Goal: Task Accomplishment & Management: Use online tool/utility

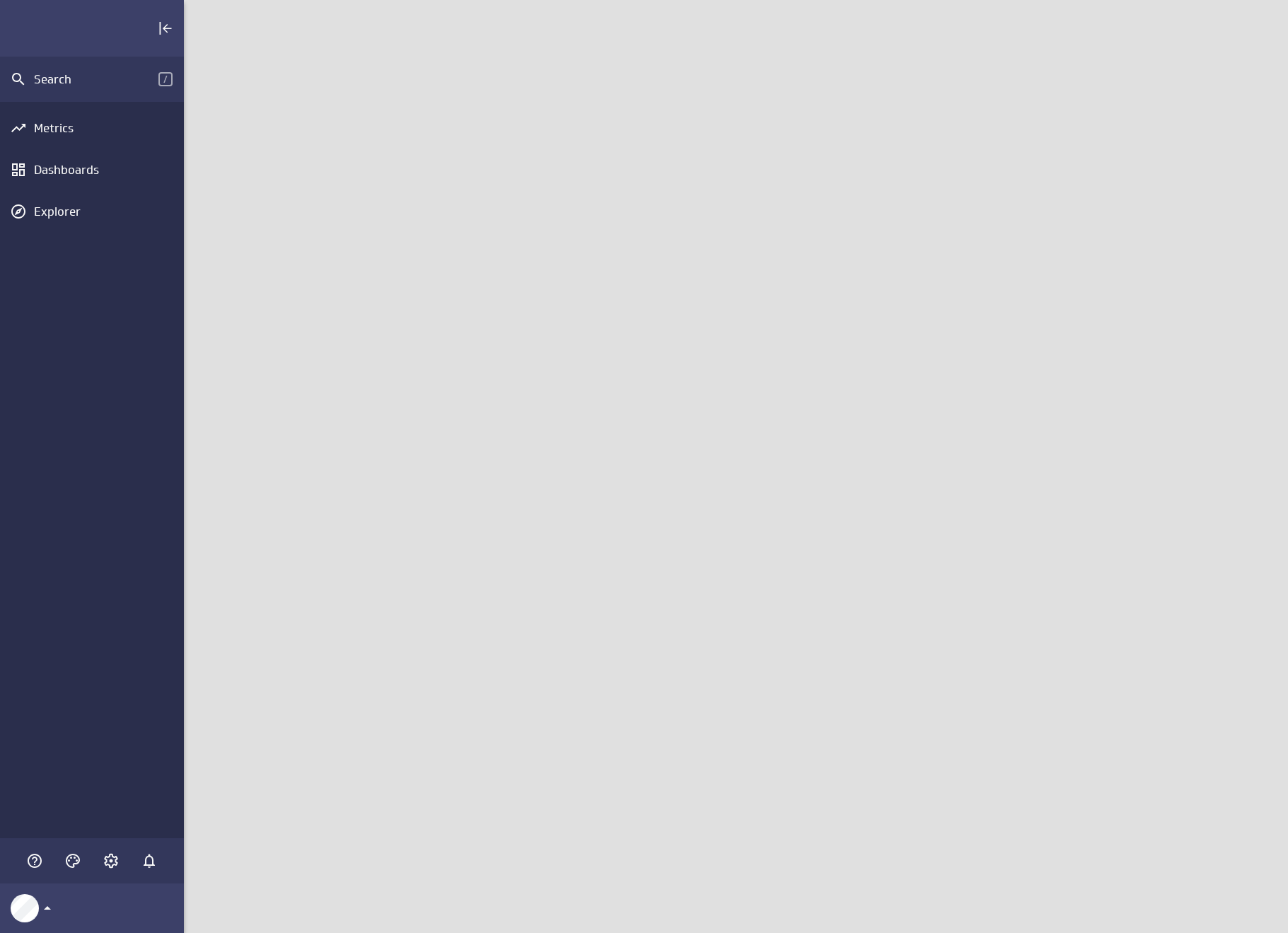
scroll to position [955, 1125]
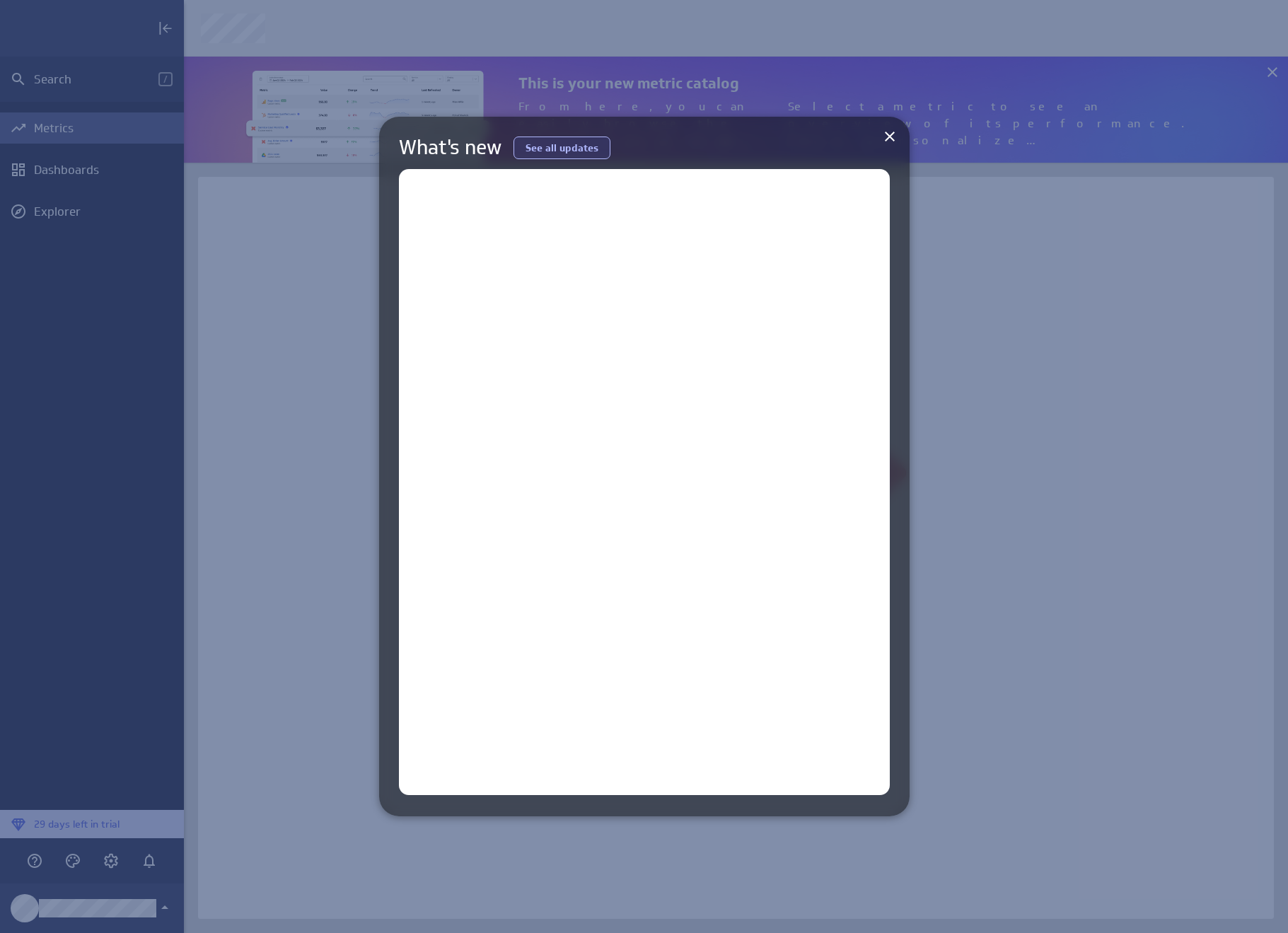
scroll to position [955, 1125]
click at [889, 132] on icon at bounding box center [889, 136] width 17 height 17
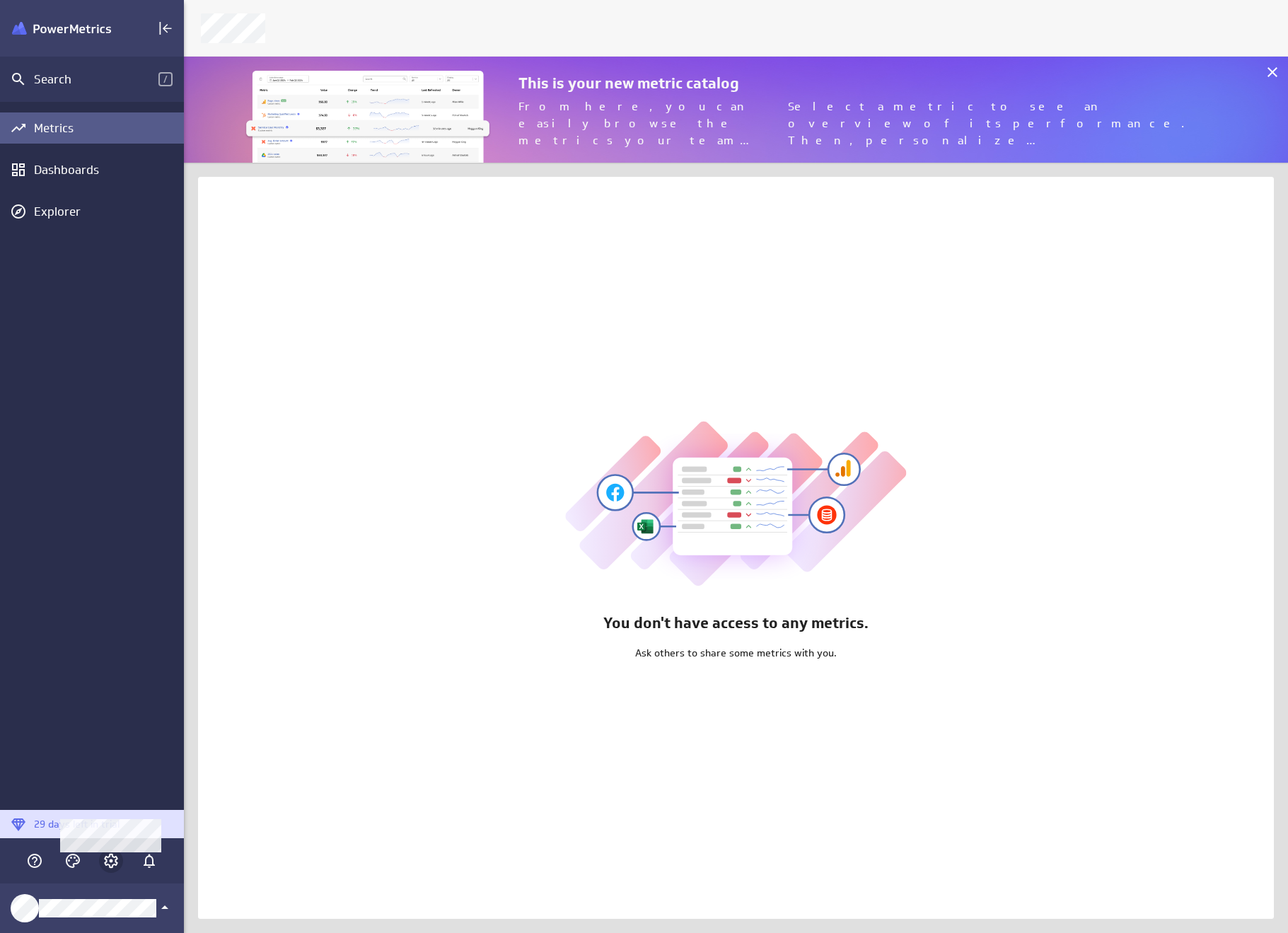
click at [110, 861] on icon "Account and settings" at bounding box center [111, 861] width 3 height 3
drag, startPoint x: 1072, startPoint y: 314, endPoint x: 1166, endPoint y: 206, distance: 143.2
click at [1072, 313] on div at bounding box center [644, 466] width 1288 height 933
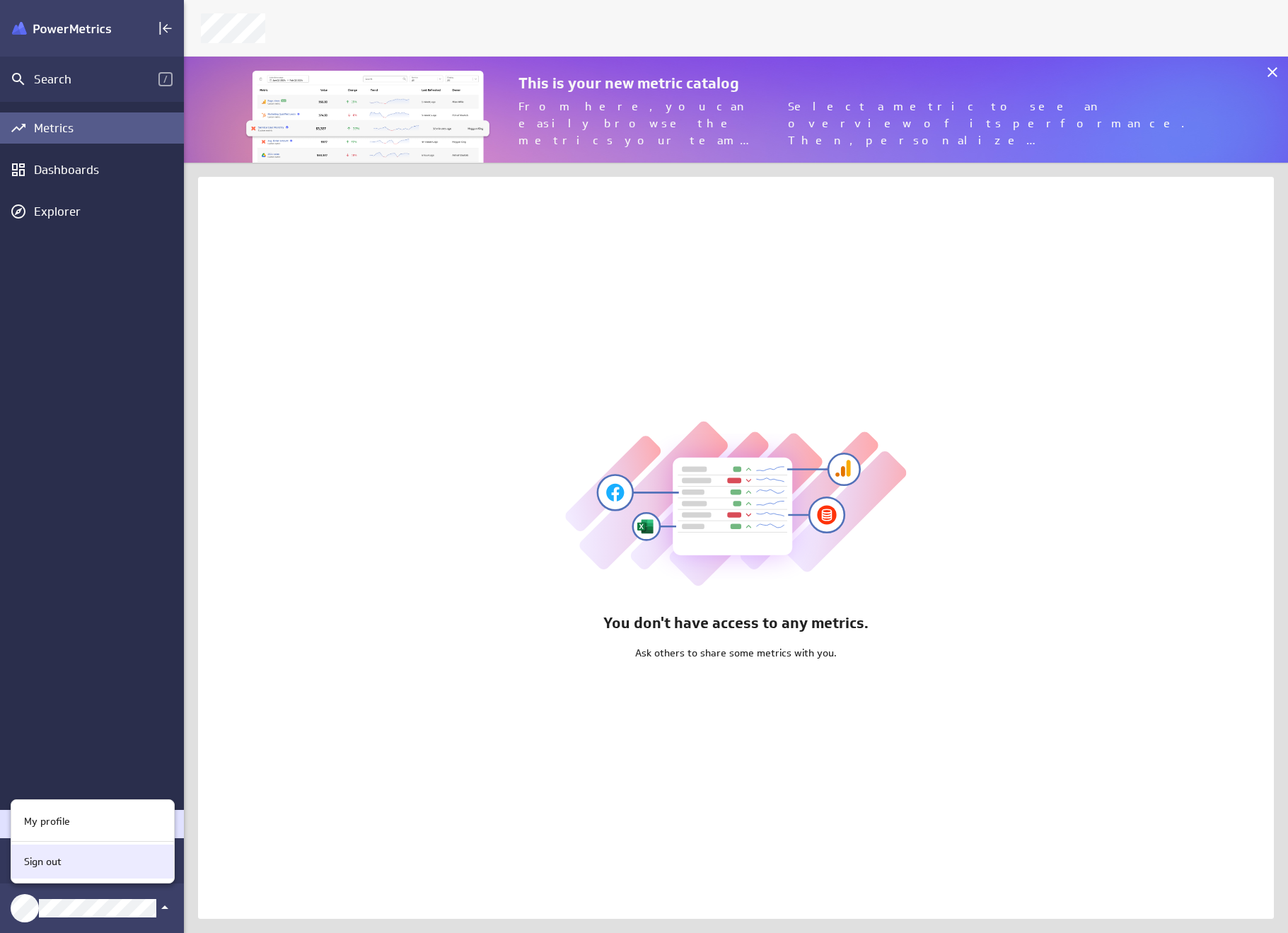
click at [60, 868] on div "Sign out" at bounding box center [92, 862] width 163 height 34
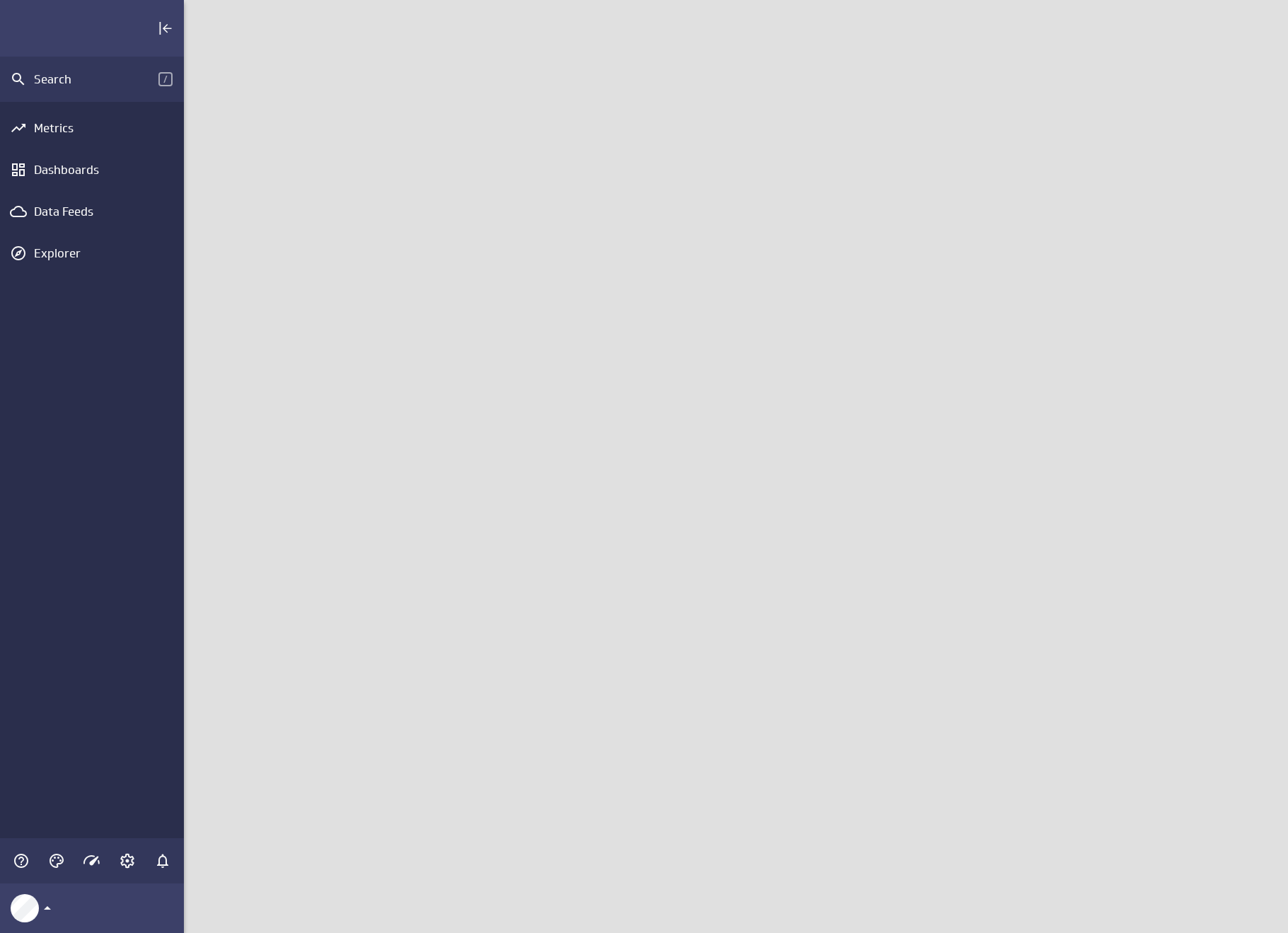
scroll to position [955, 1125]
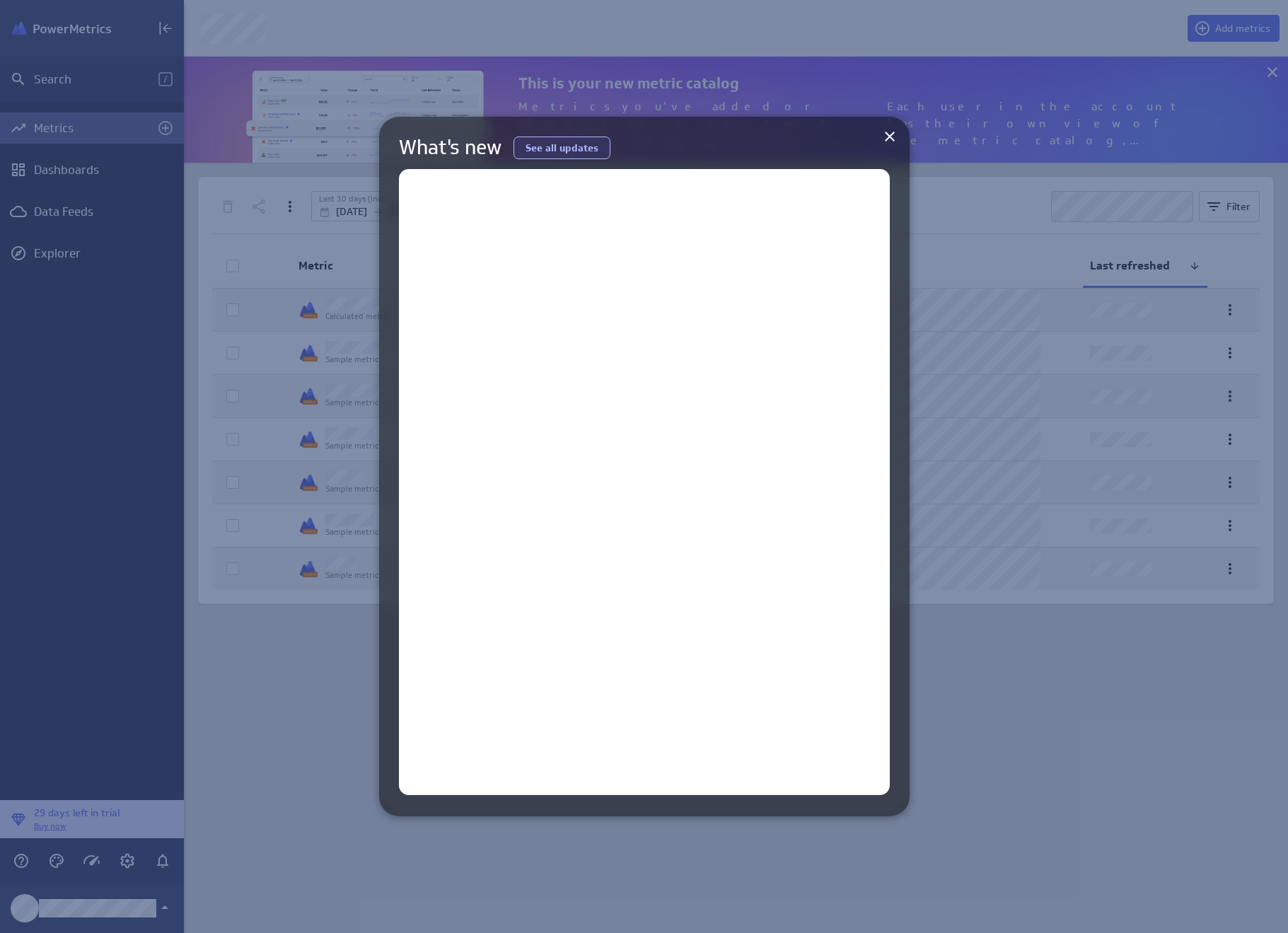
scroll to position [128, 1125]
click at [894, 136] on icon at bounding box center [889, 136] width 17 height 17
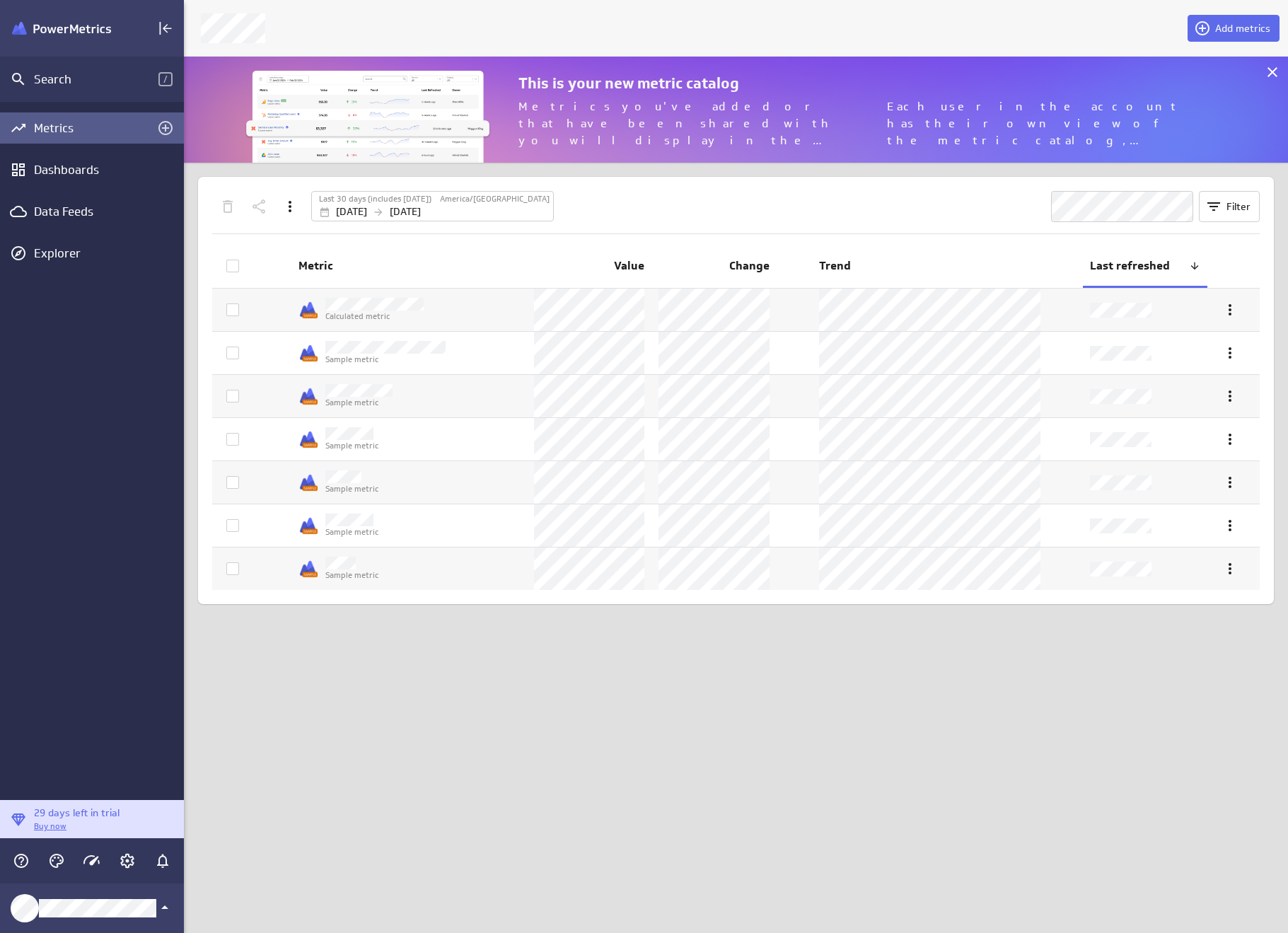
click at [113, 857] on div "Main Menu" at bounding box center [127, 861] width 31 height 31
click at [120, 860] on icon "Account and settings" at bounding box center [127, 860] width 17 height 17
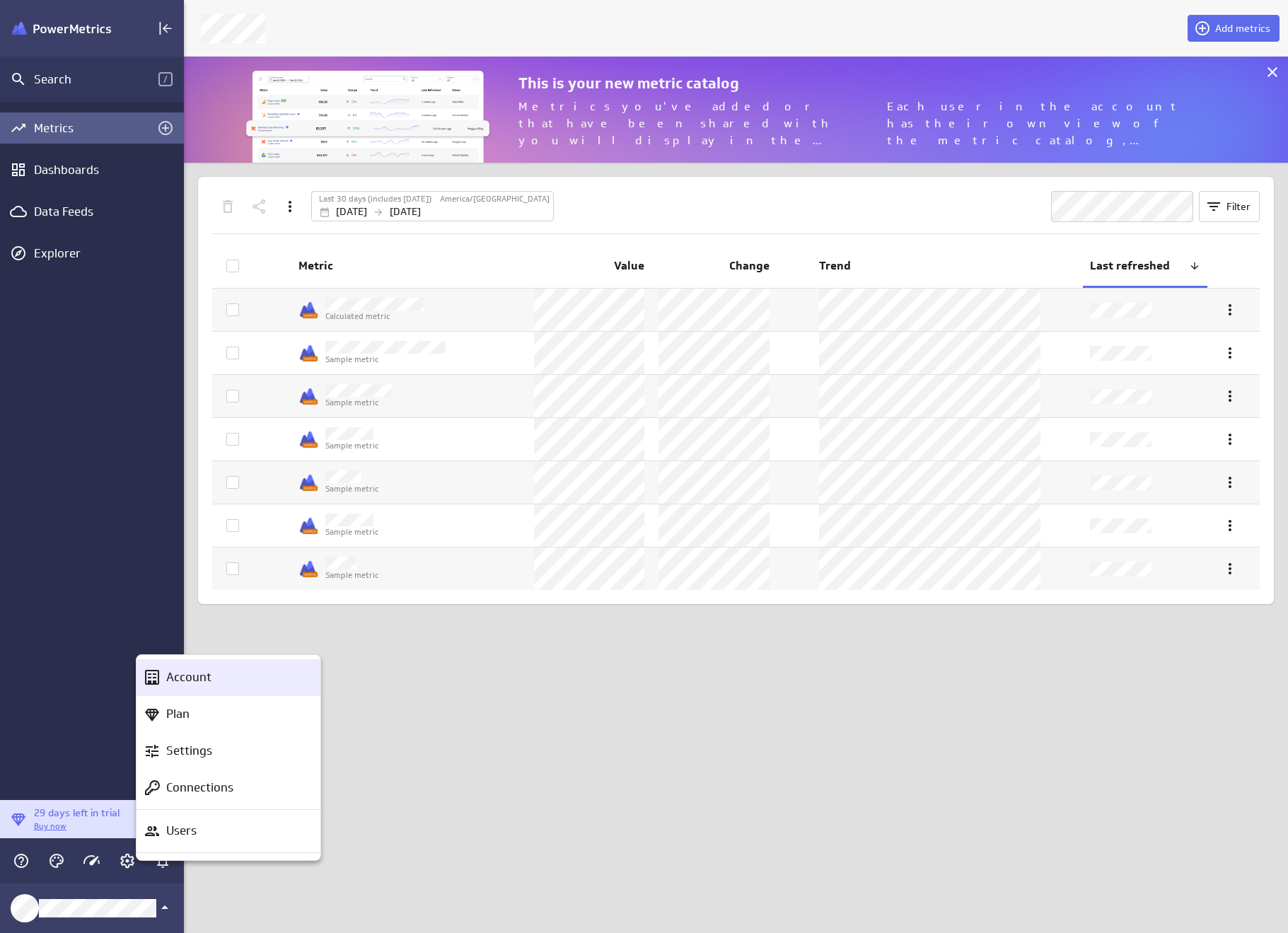
click at [207, 683] on p "Account" at bounding box center [188, 677] width 45 height 18
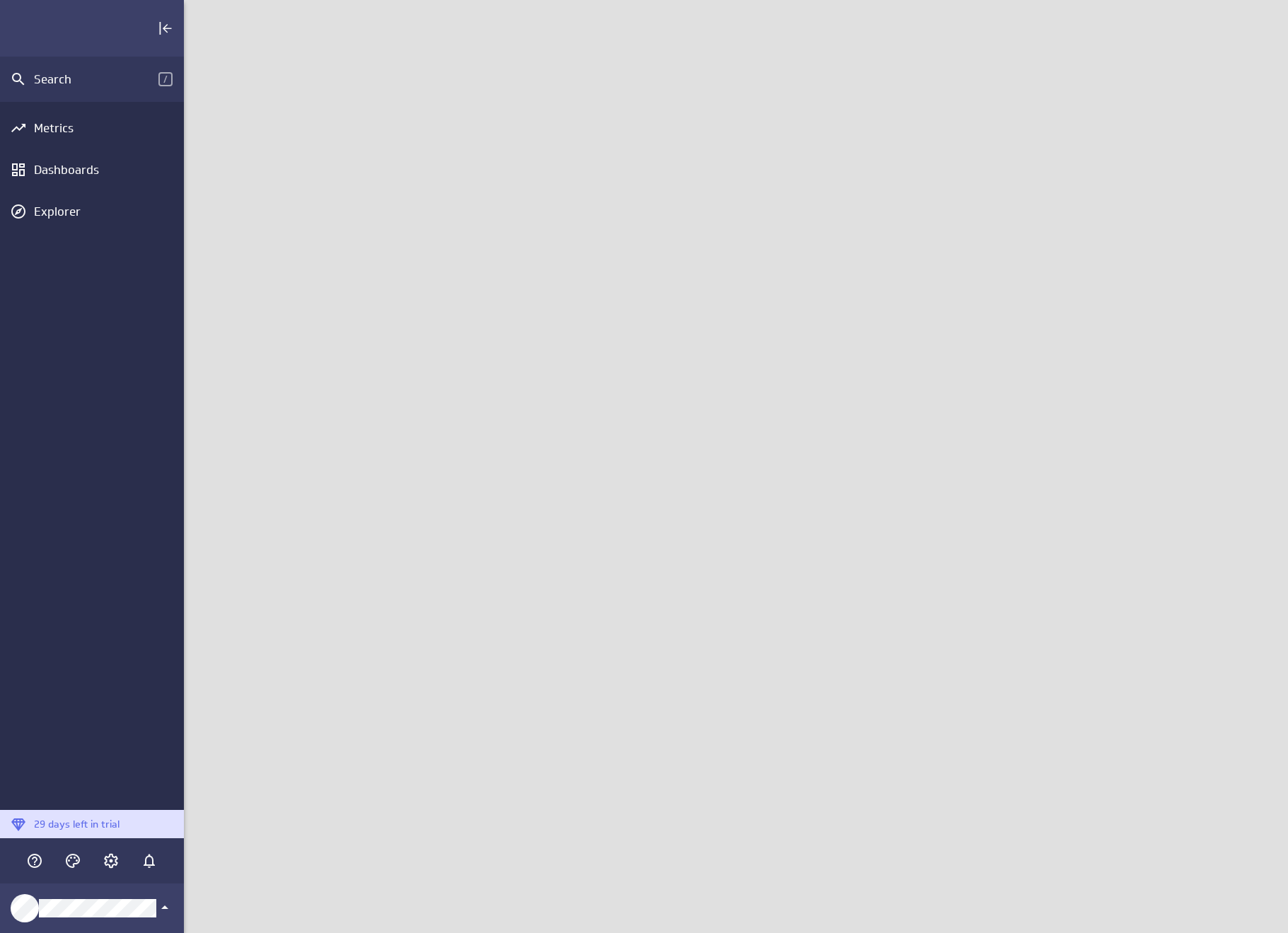
scroll to position [955, 1125]
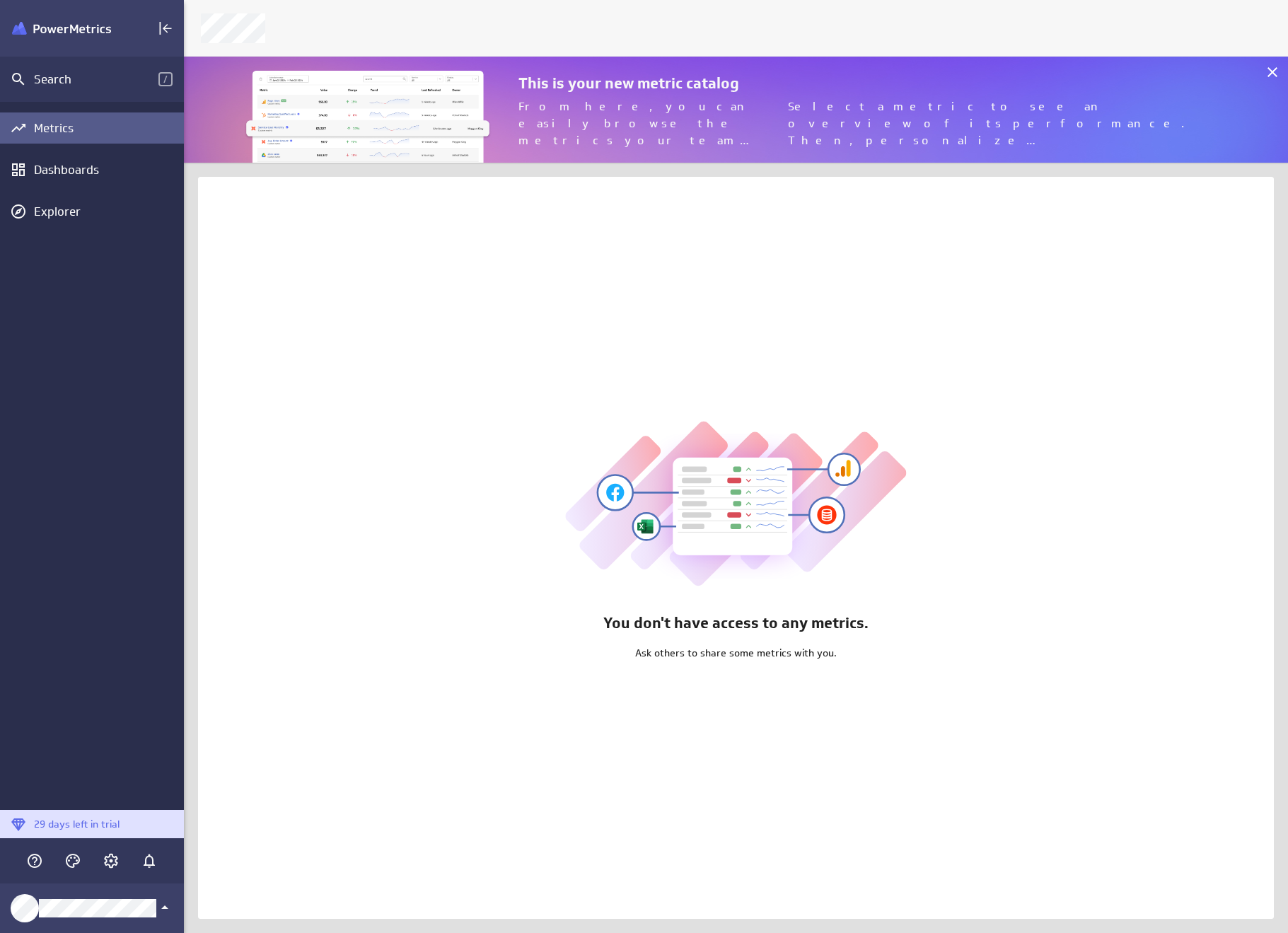
scroll to position [955, 1125]
click at [111, 859] on icon "Account and settings" at bounding box center [111, 861] width 3 height 3
click at [201, 845] on div "Products" at bounding box center [221, 837] width 154 height 18
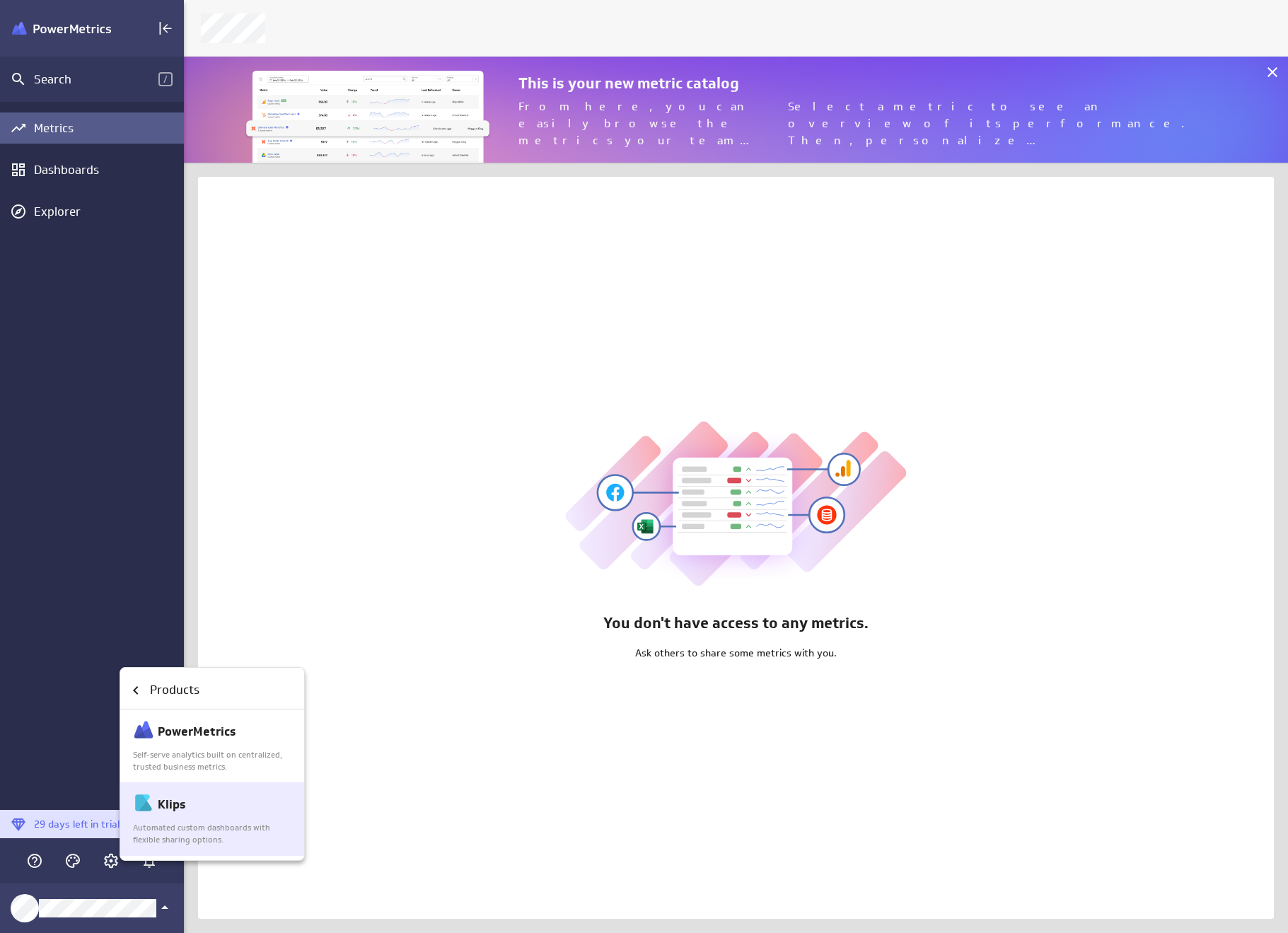
click at [202, 810] on div "Klips" at bounding box center [213, 804] width 160 height 24
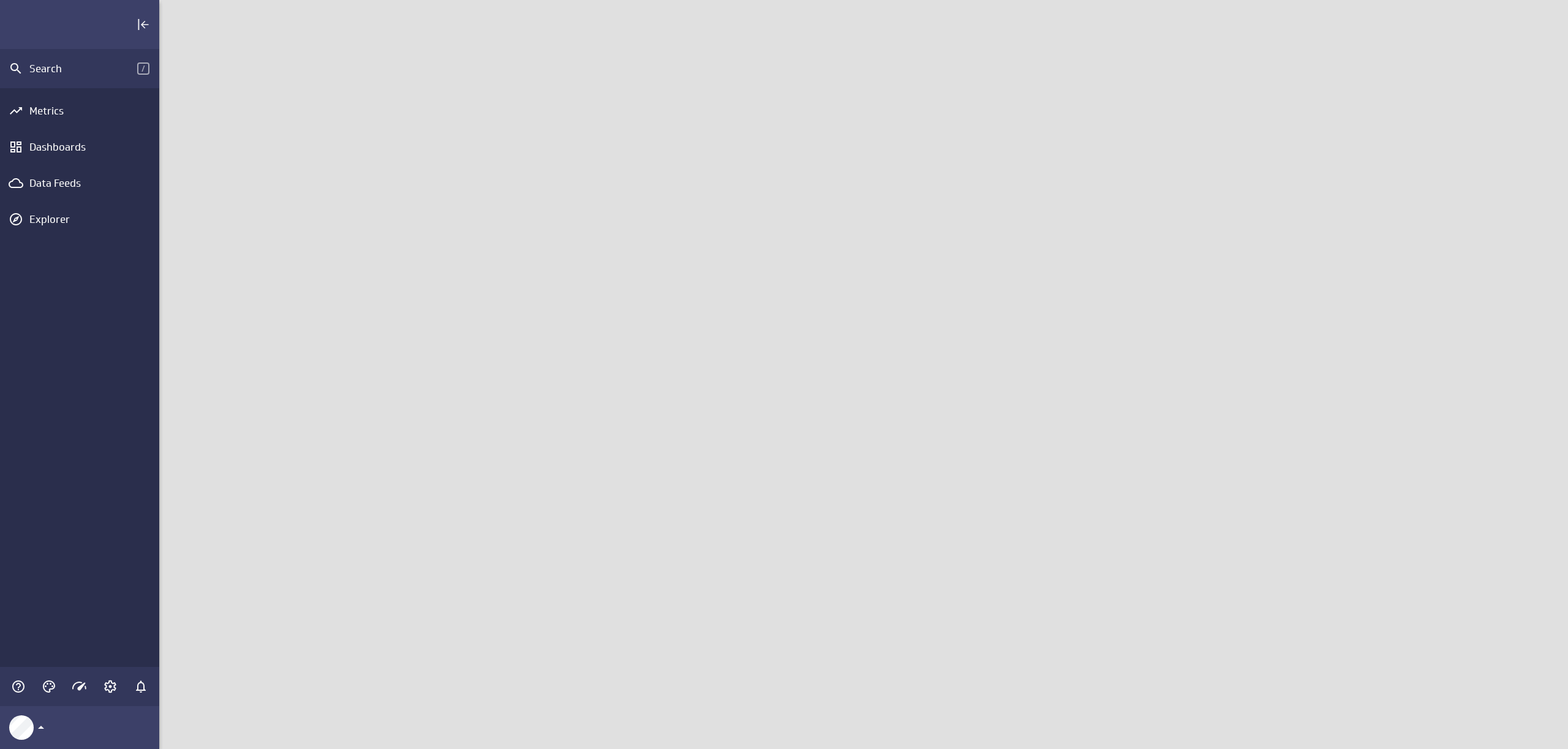
scroll to position [768, 1428]
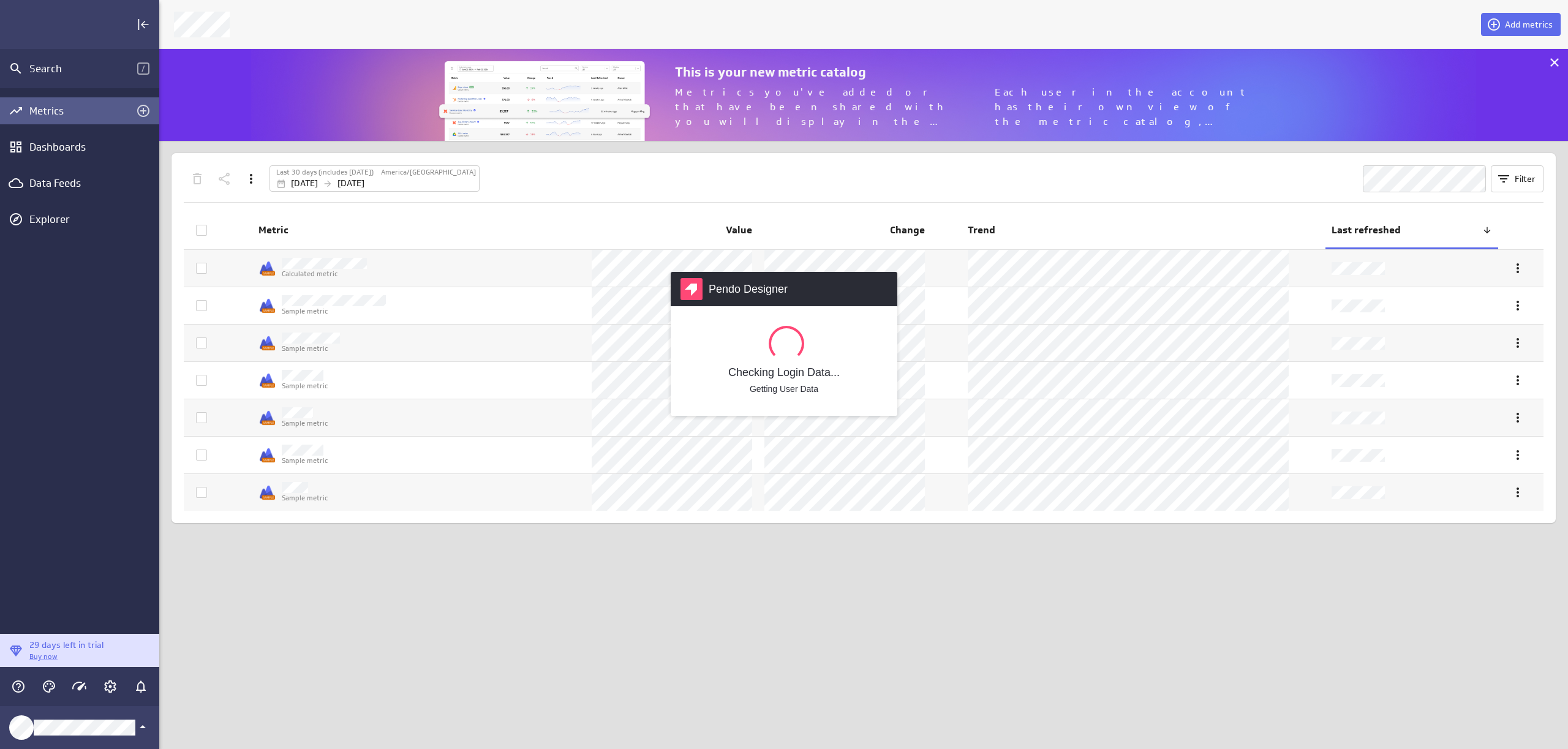
scroll to position [111, 1428]
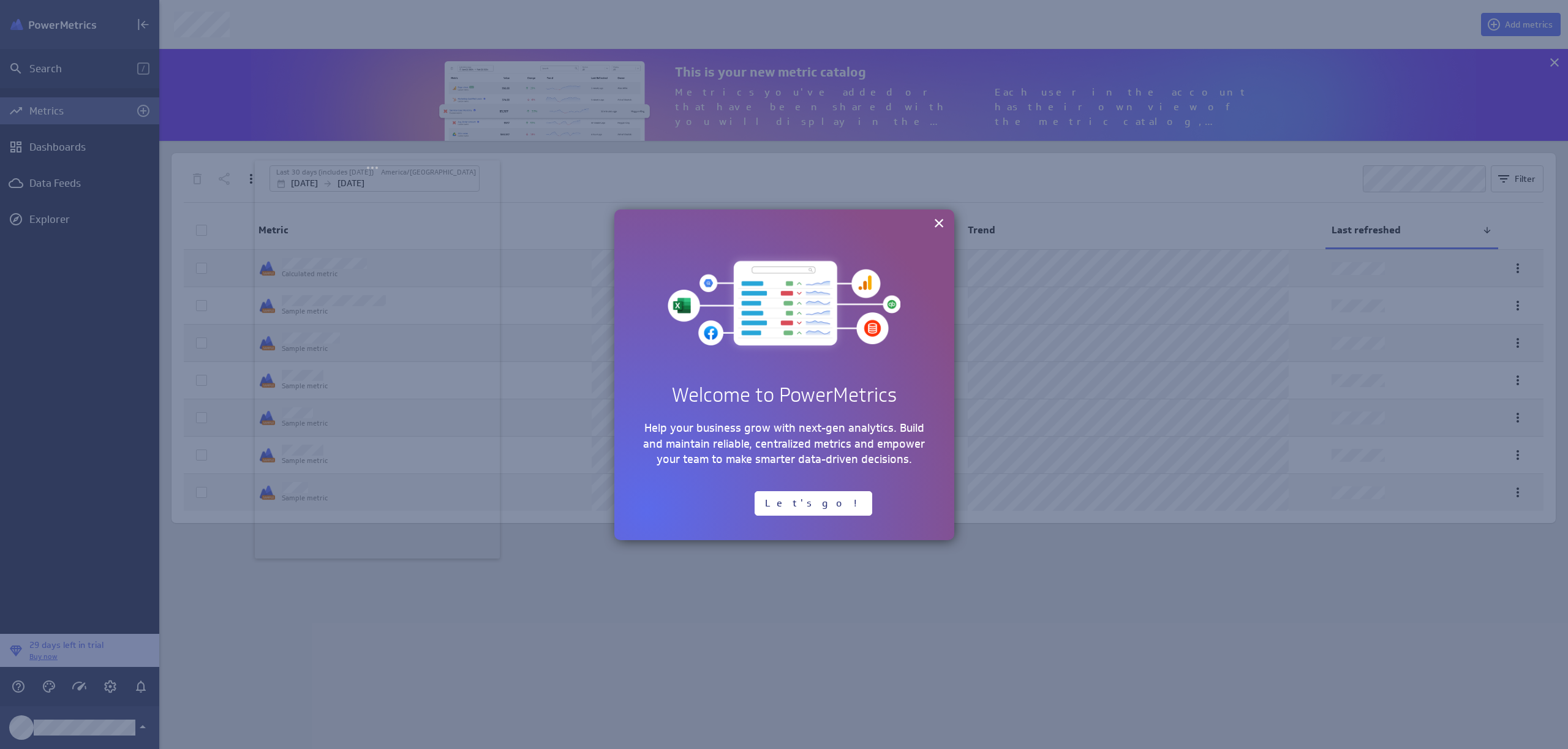
drag, startPoint x: 129, startPoint y: 79, endPoint x: 398, endPoint y: 215, distance: 301.4
click at [398, 215] on body "Search / Metrics Dashboards Data Feeds Explorer 29 days left in trial Buy now A…" at bounding box center [784, 374] width 1568 height 749
drag, startPoint x: 441, startPoint y: 220, endPoint x: 463, endPoint y: 140, distance: 83.0
click at [463, 140] on body "Search / Metrics Dashboards Data Feeds Explorer 29 days left in trial Buy now A…" at bounding box center [784, 374] width 1568 height 749
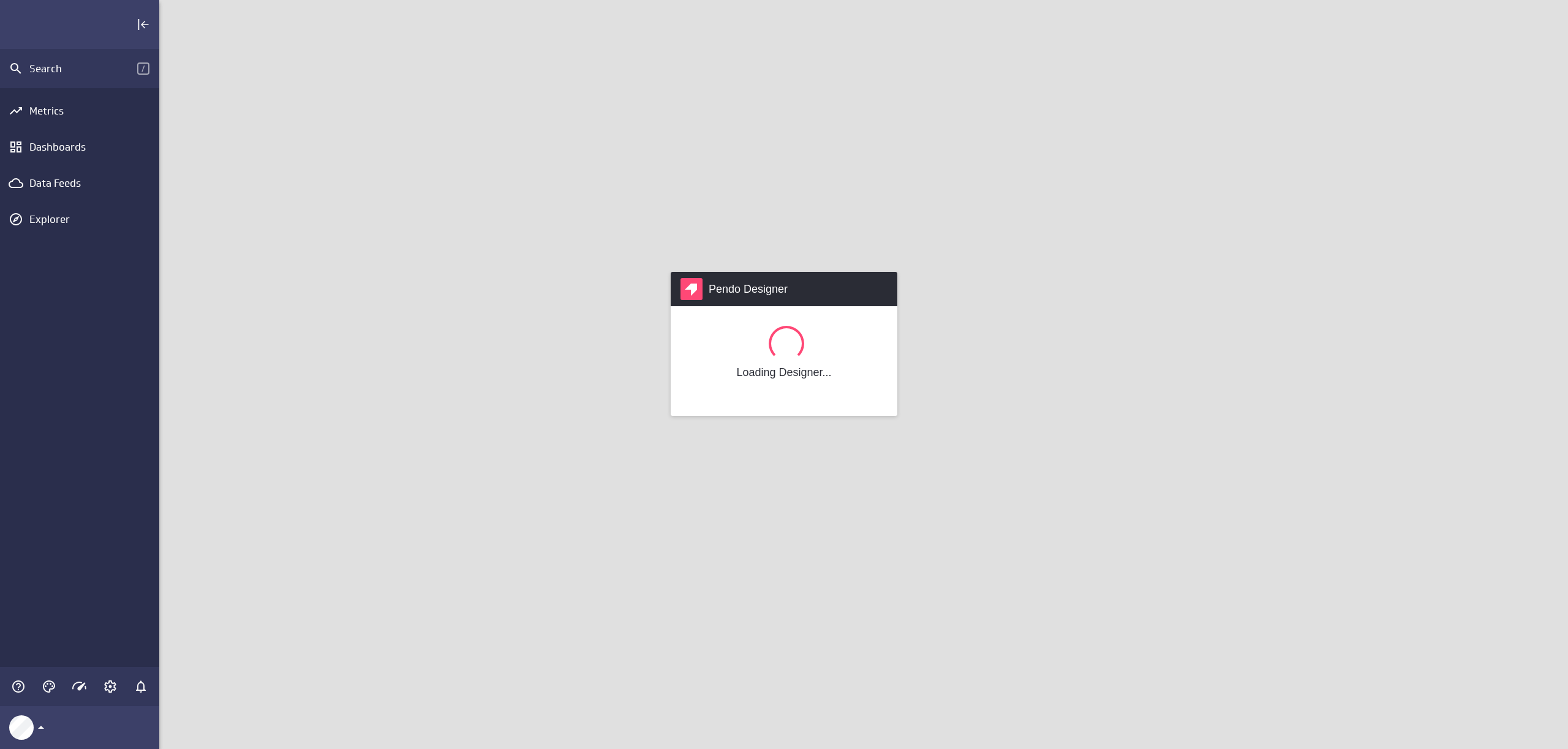
scroll to position [768, 1428]
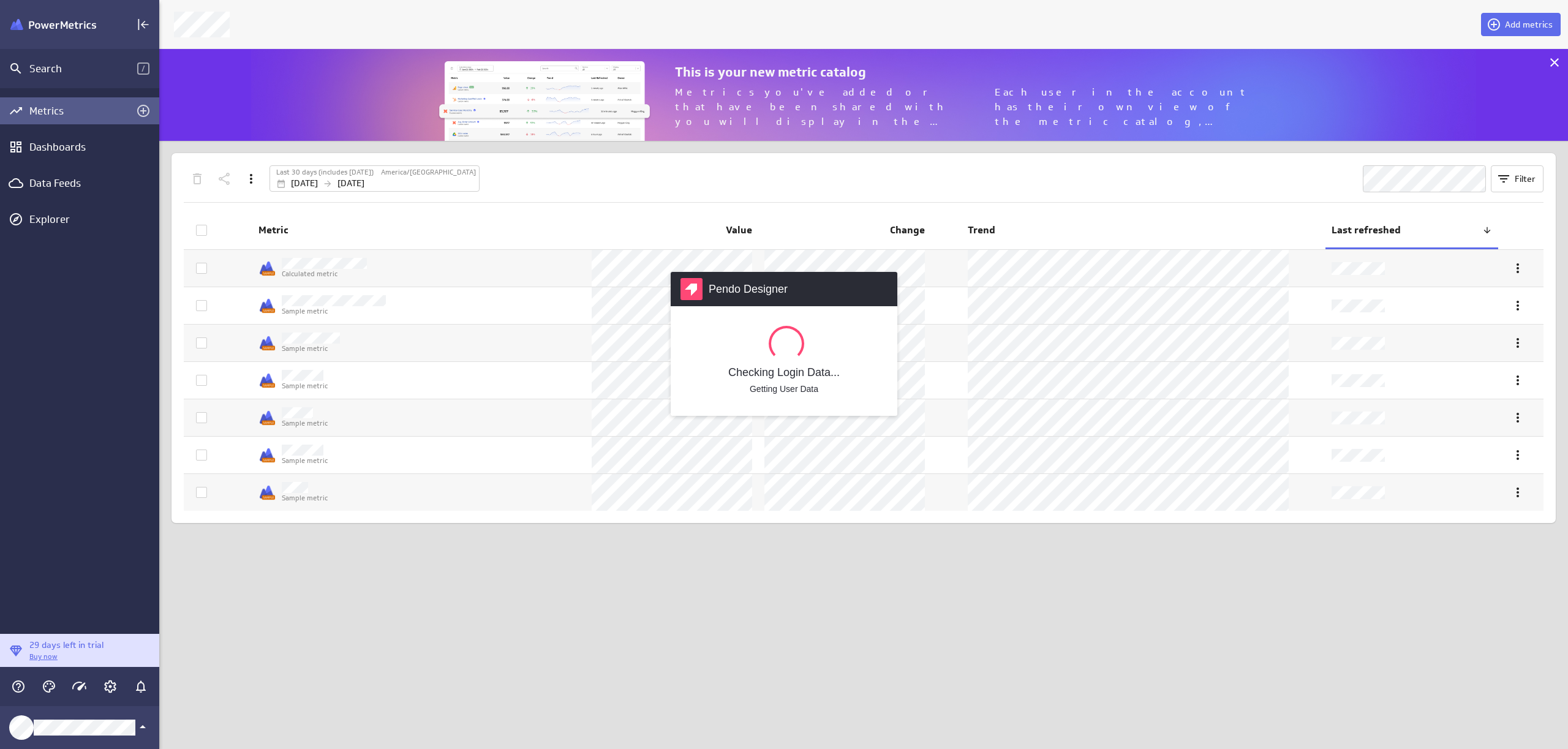
scroll to position [111, 1428]
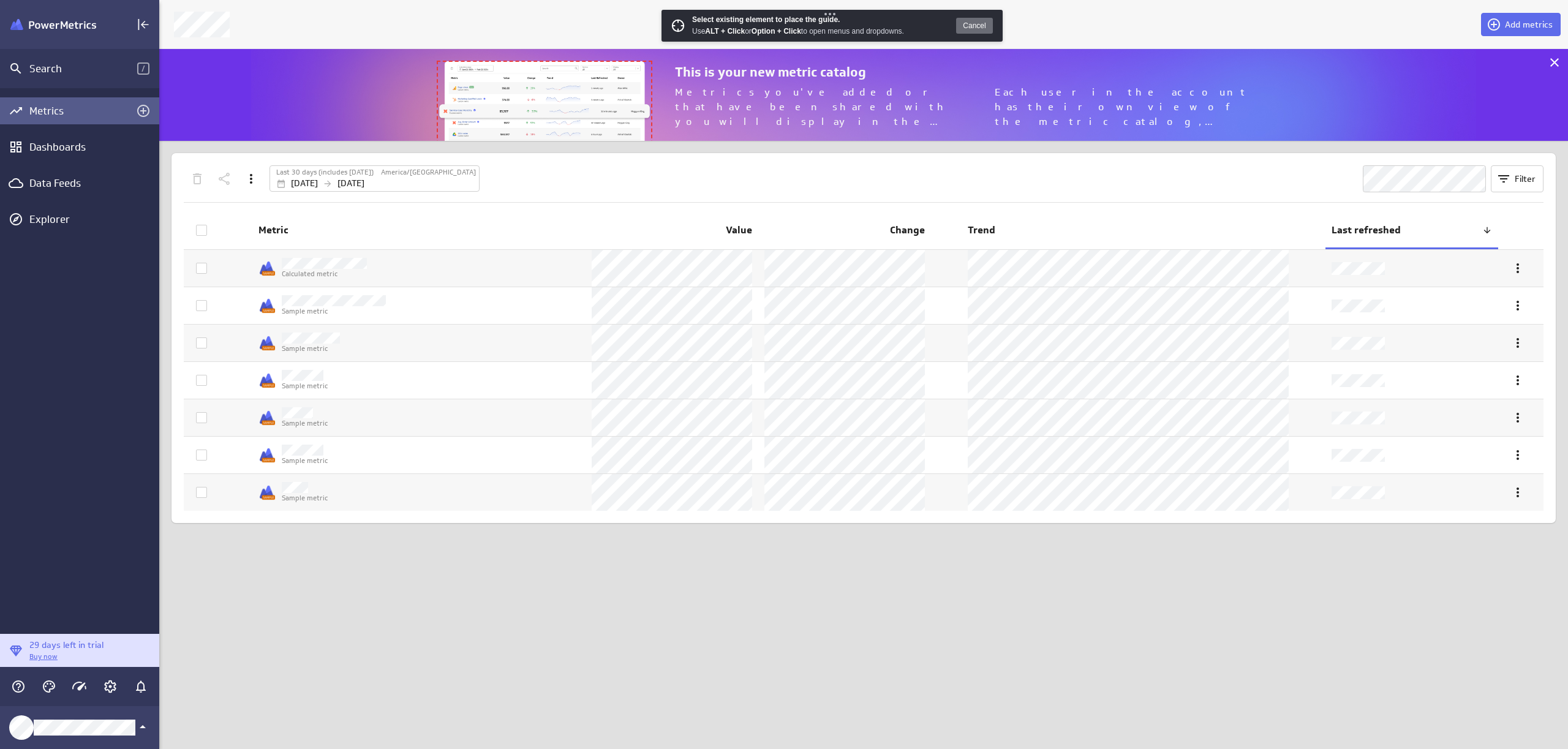
click at [555, 87] on img at bounding box center [544, 109] width 214 height 95
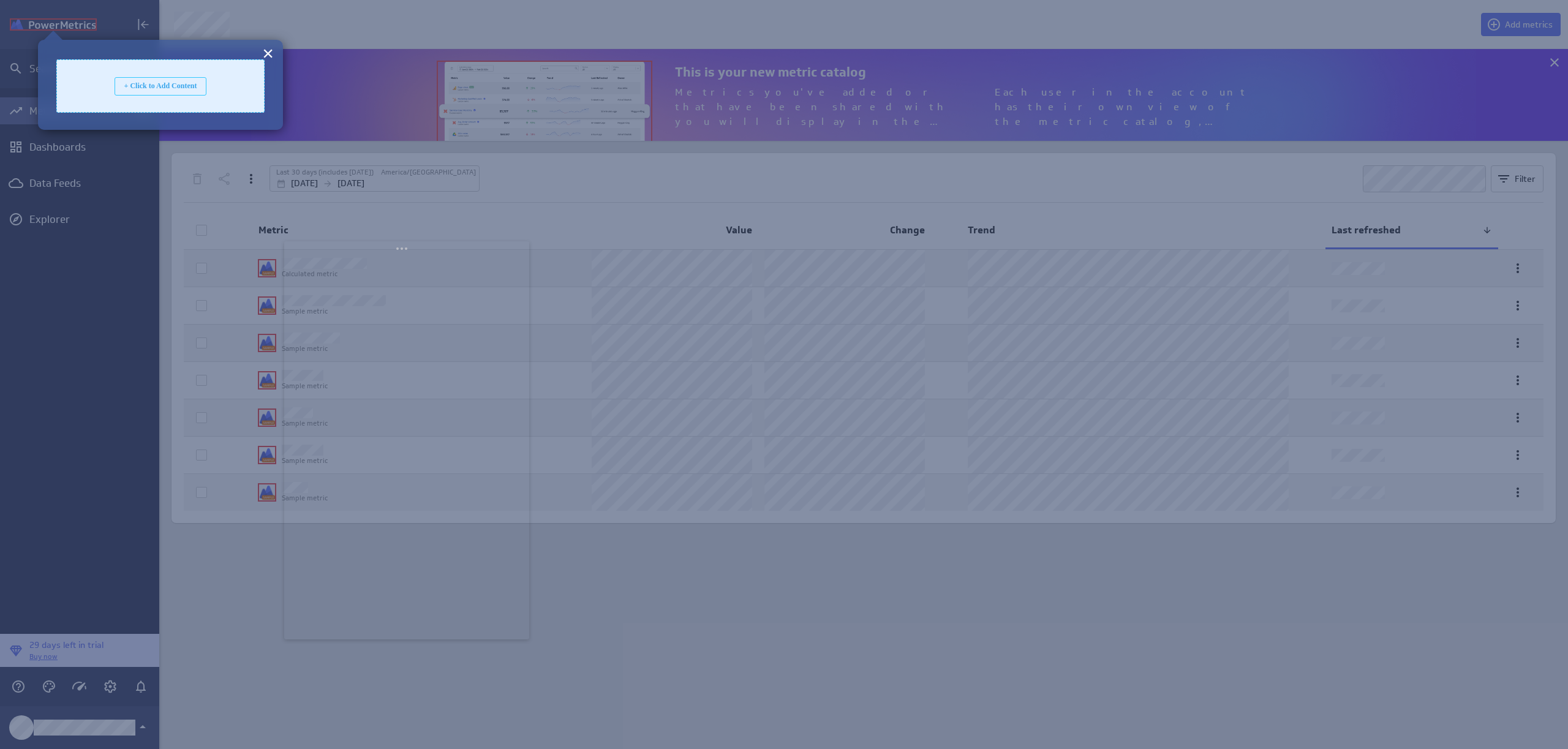
drag, startPoint x: 134, startPoint y: 81, endPoint x: 396, endPoint y: 254, distance: 314.0
click at [396, 254] on body "Search / Metrics Dashboards Data Feeds Explorer 29 days left in trial Buy now A…" at bounding box center [784, 374] width 1568 height 749
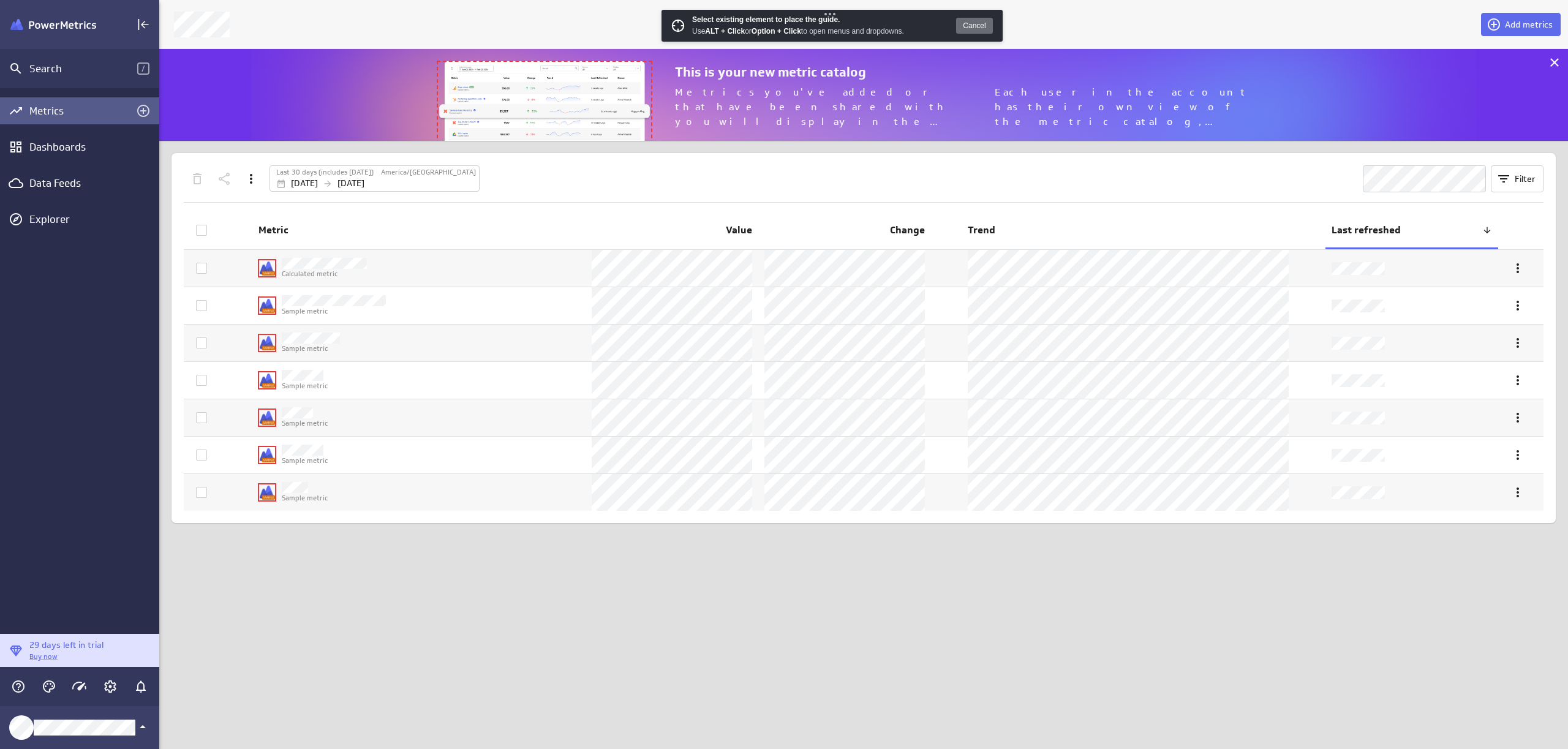
click at [519, 86] on img at bounding box center [544, 109] width 214 height 95
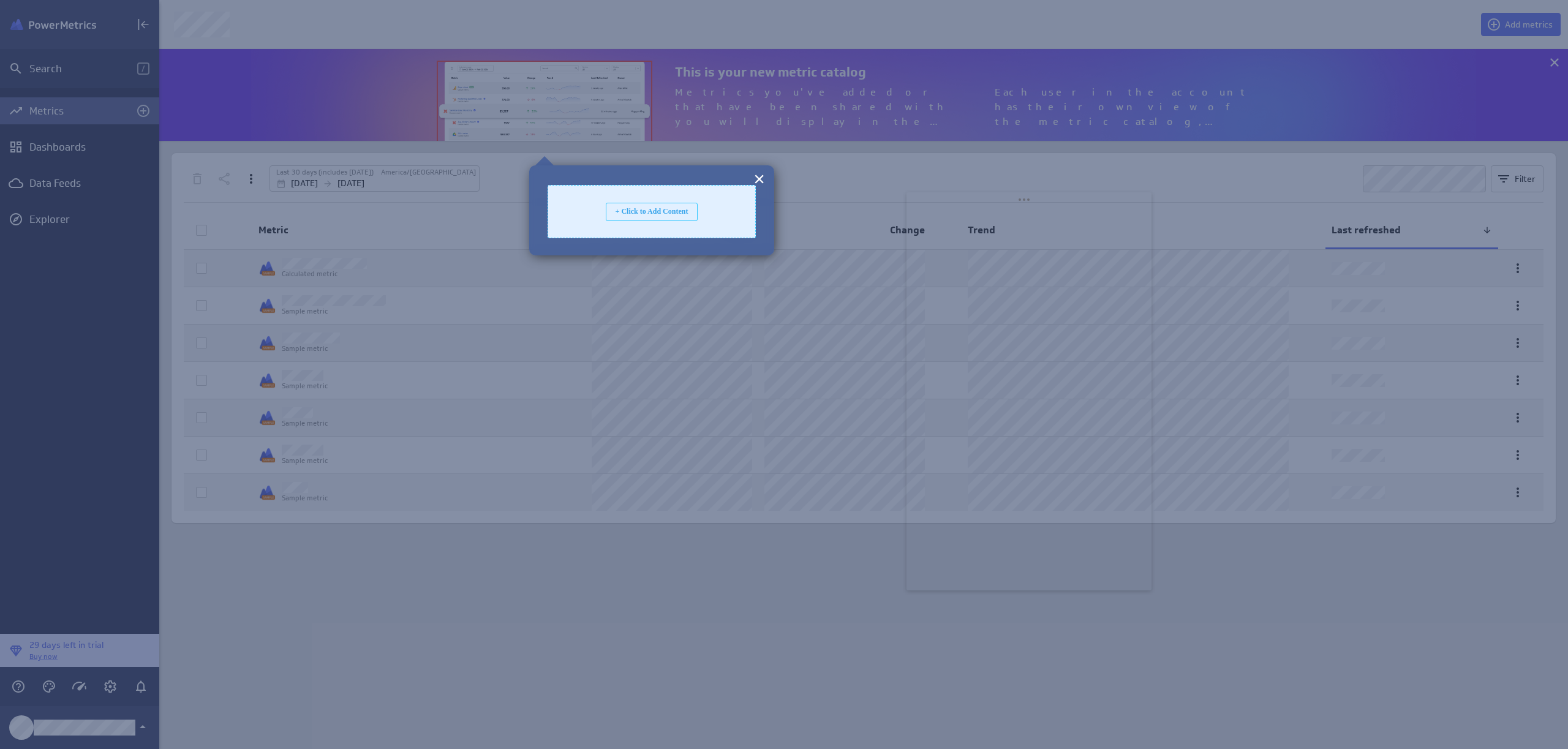
drag, startPoint x: 156, startPoint y: 23, endPoint x: 1048, endPoint y: 216, distance: 912.6
click at [1054, 207] on body "Search / Metrics Dashboards Data Feeds Explorer 29 days left in trial Buy now A…" at bounding box center [784, 374] width 1568 height 749
click at [650, 214] on div "+ Click to Add Content" at bounding box center [652, 212] width 92 height 18
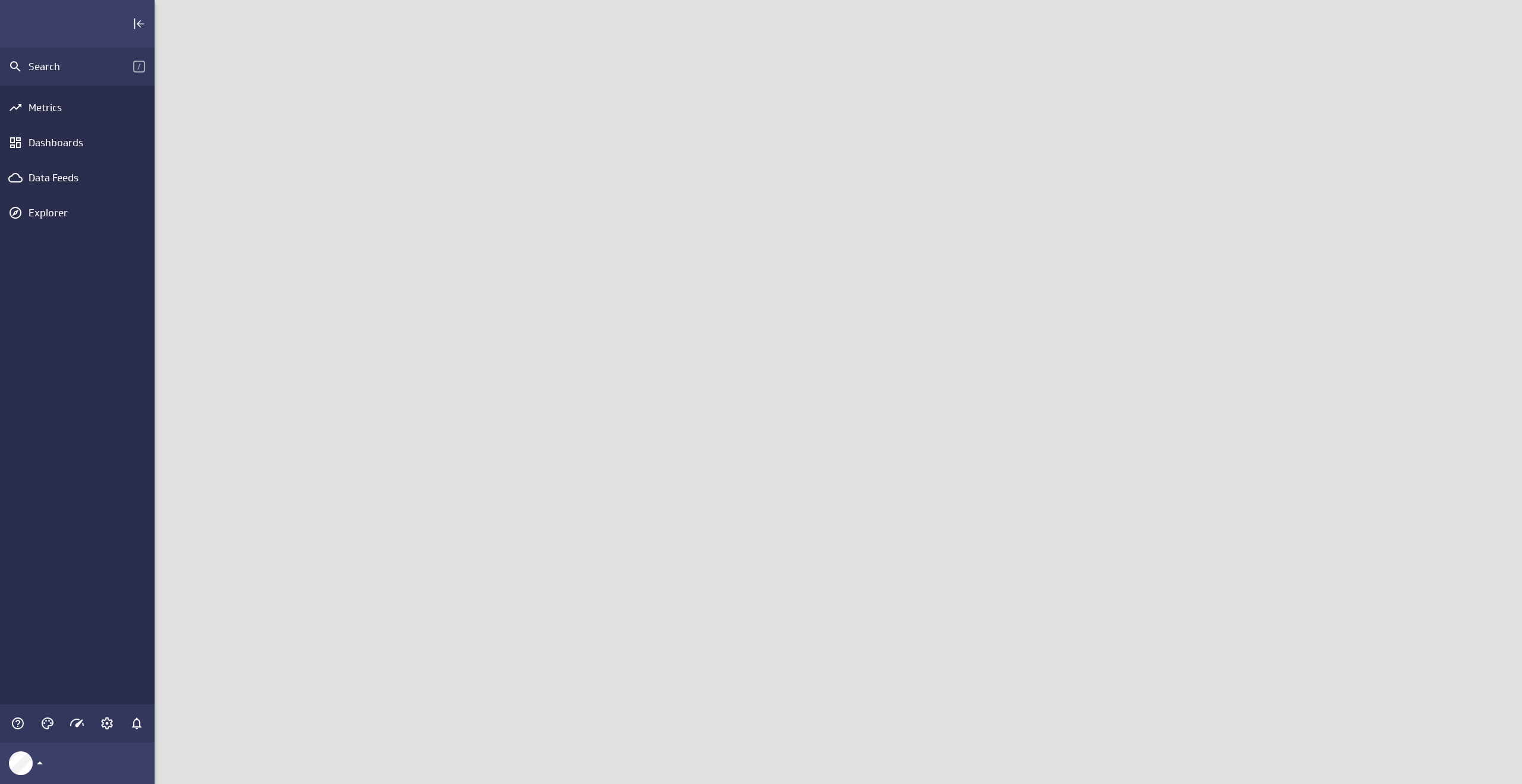
scroll to position [803, 1386]
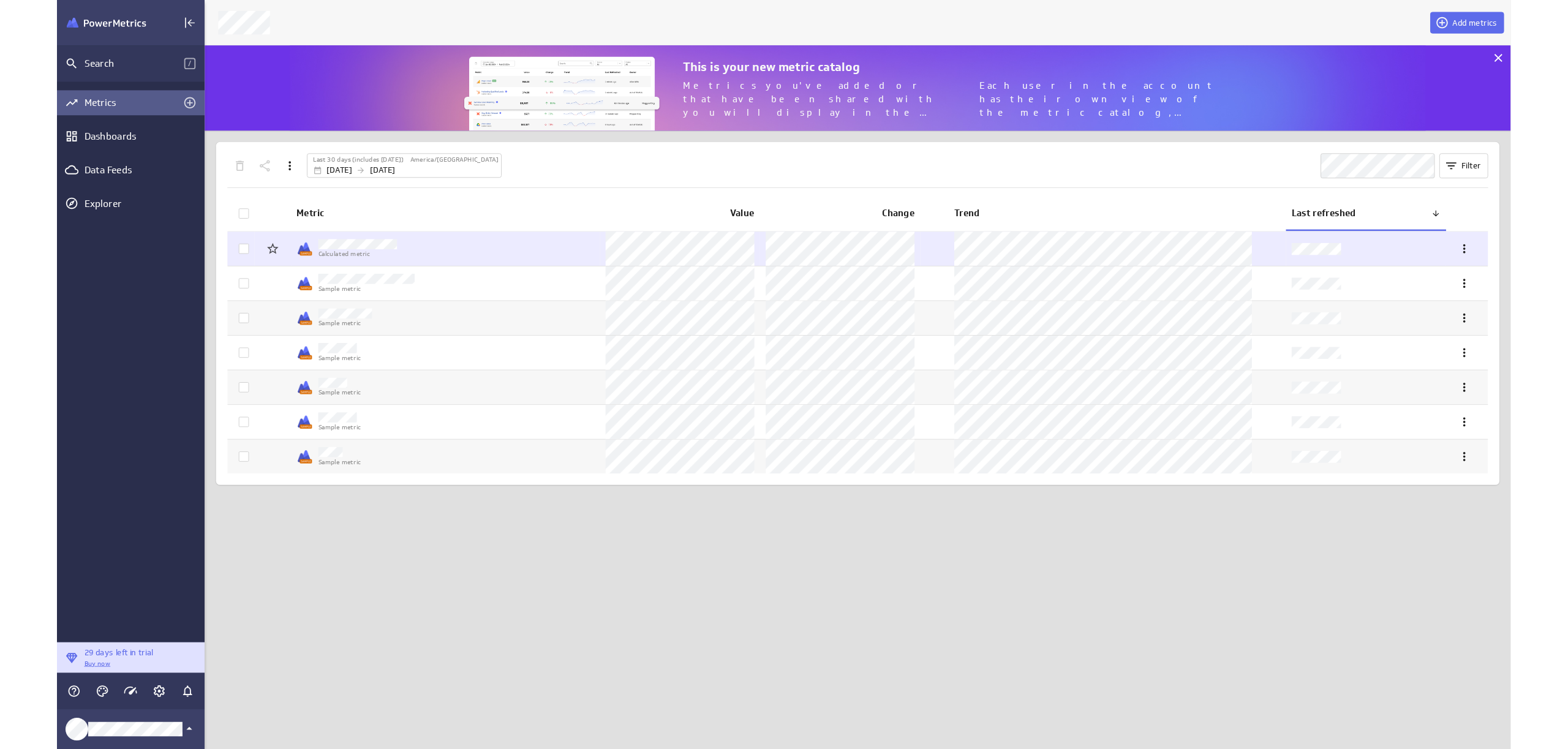
scroll to position [768, 1428]
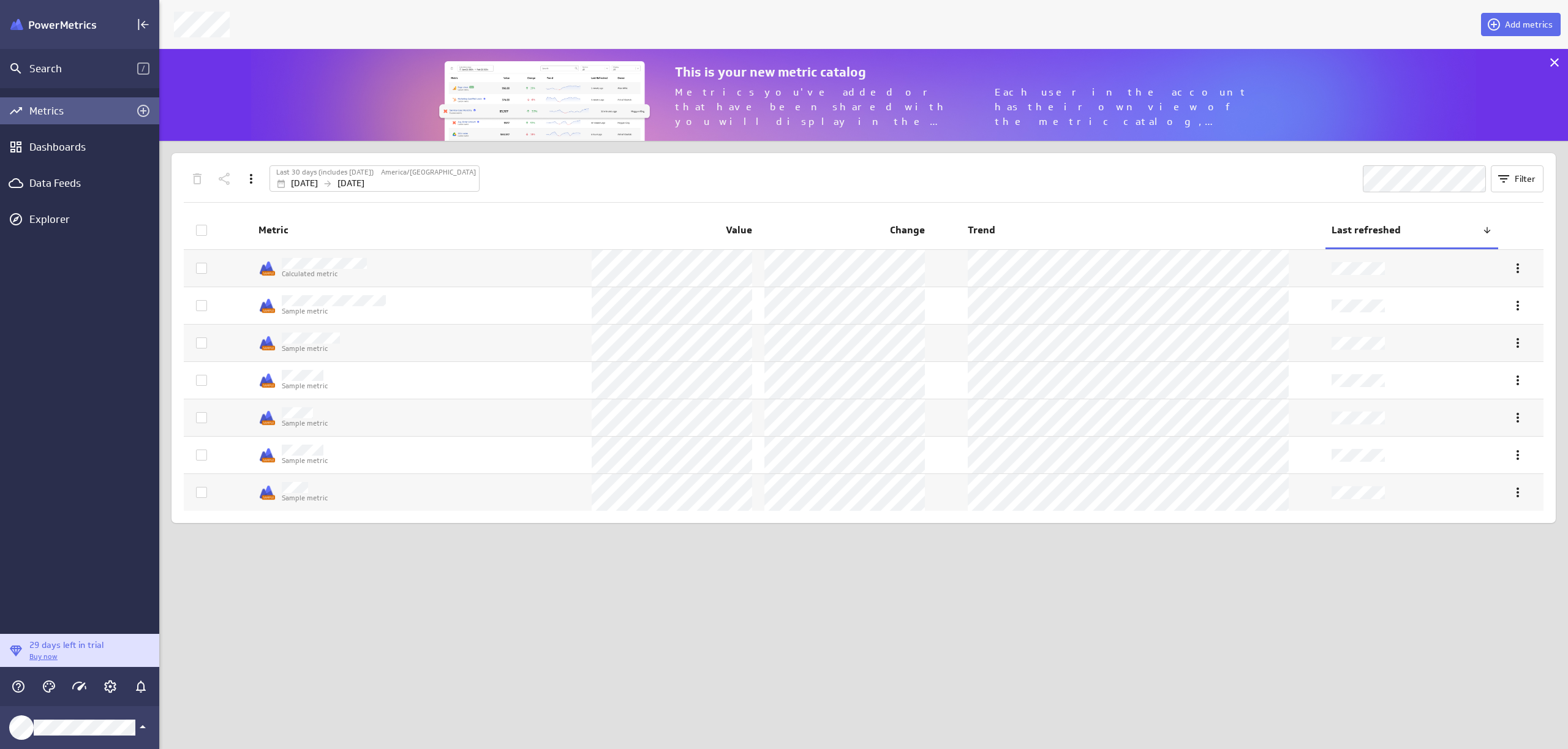
click at [534, 96] on img at bounding box center [544, 109] width 214 height 95
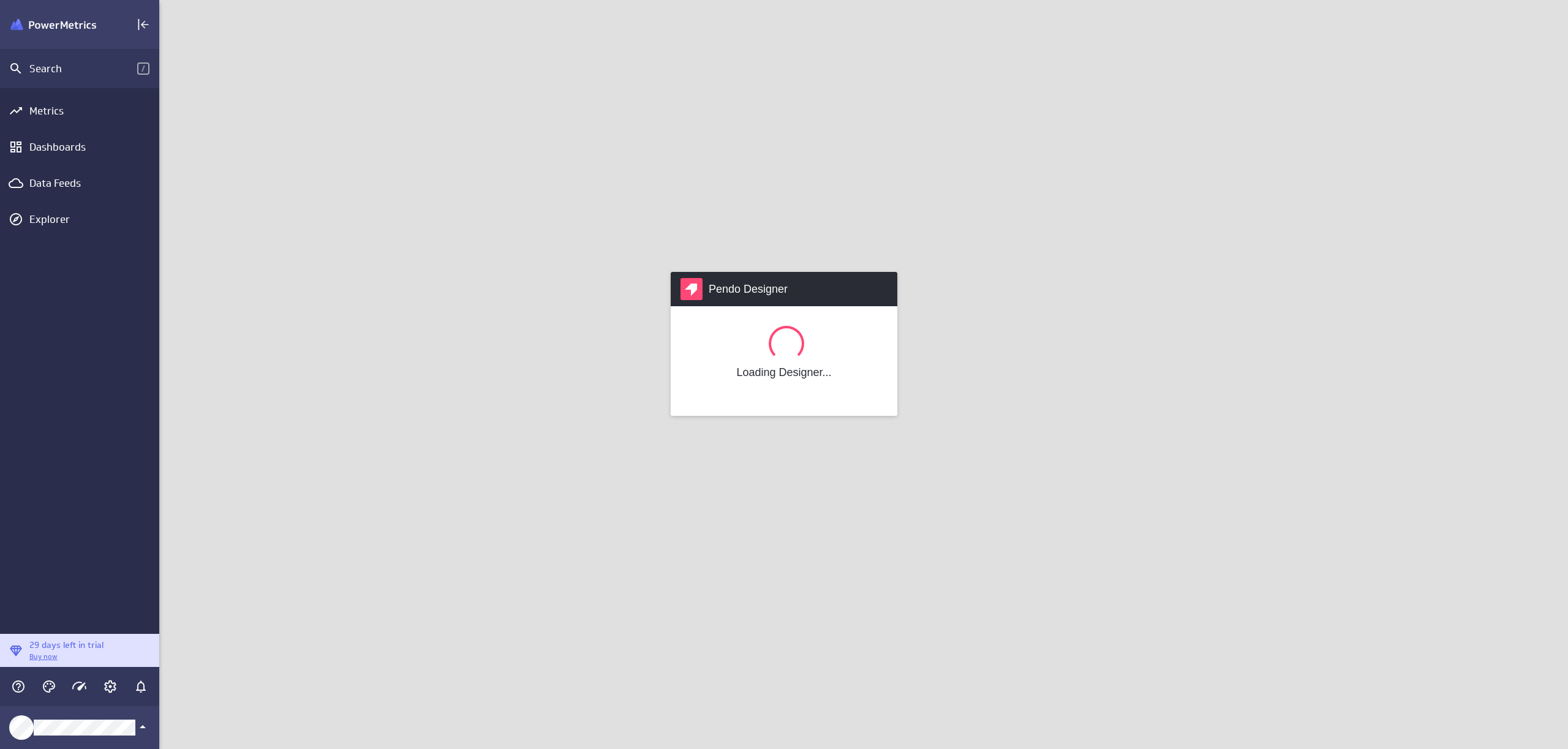
scroll to position [768, 1428]
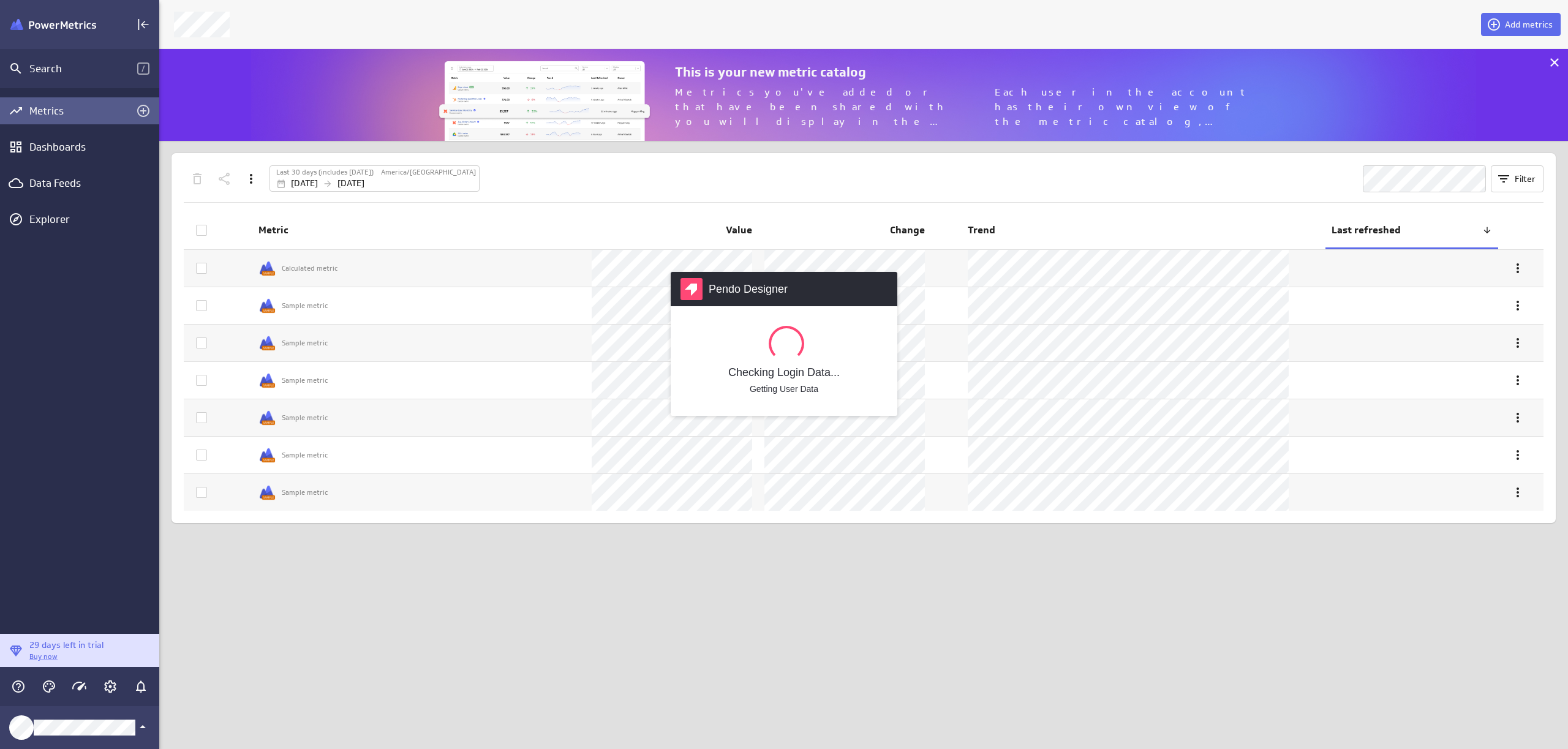
scroll to position [768, 1428]
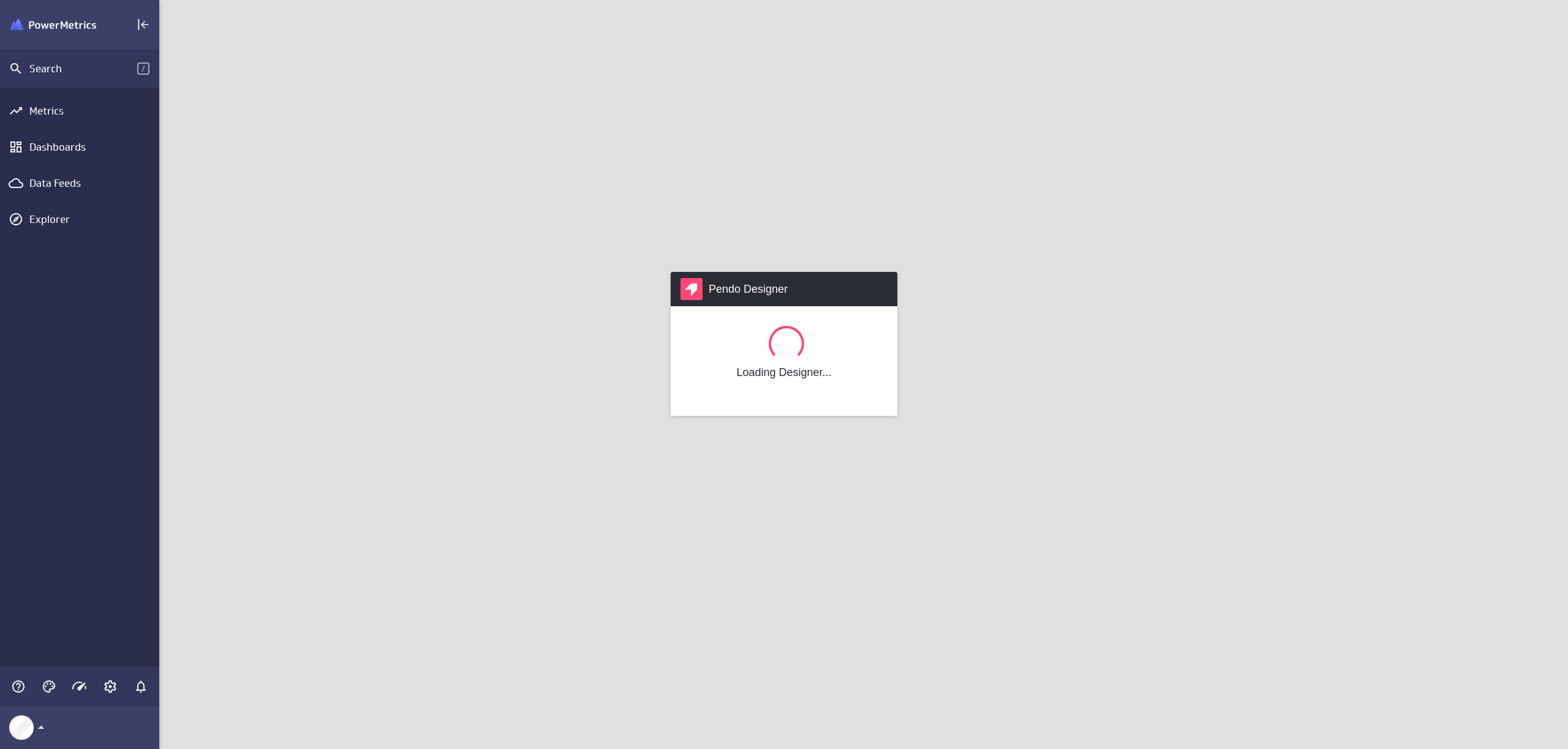
scroll to position [768, 1428]
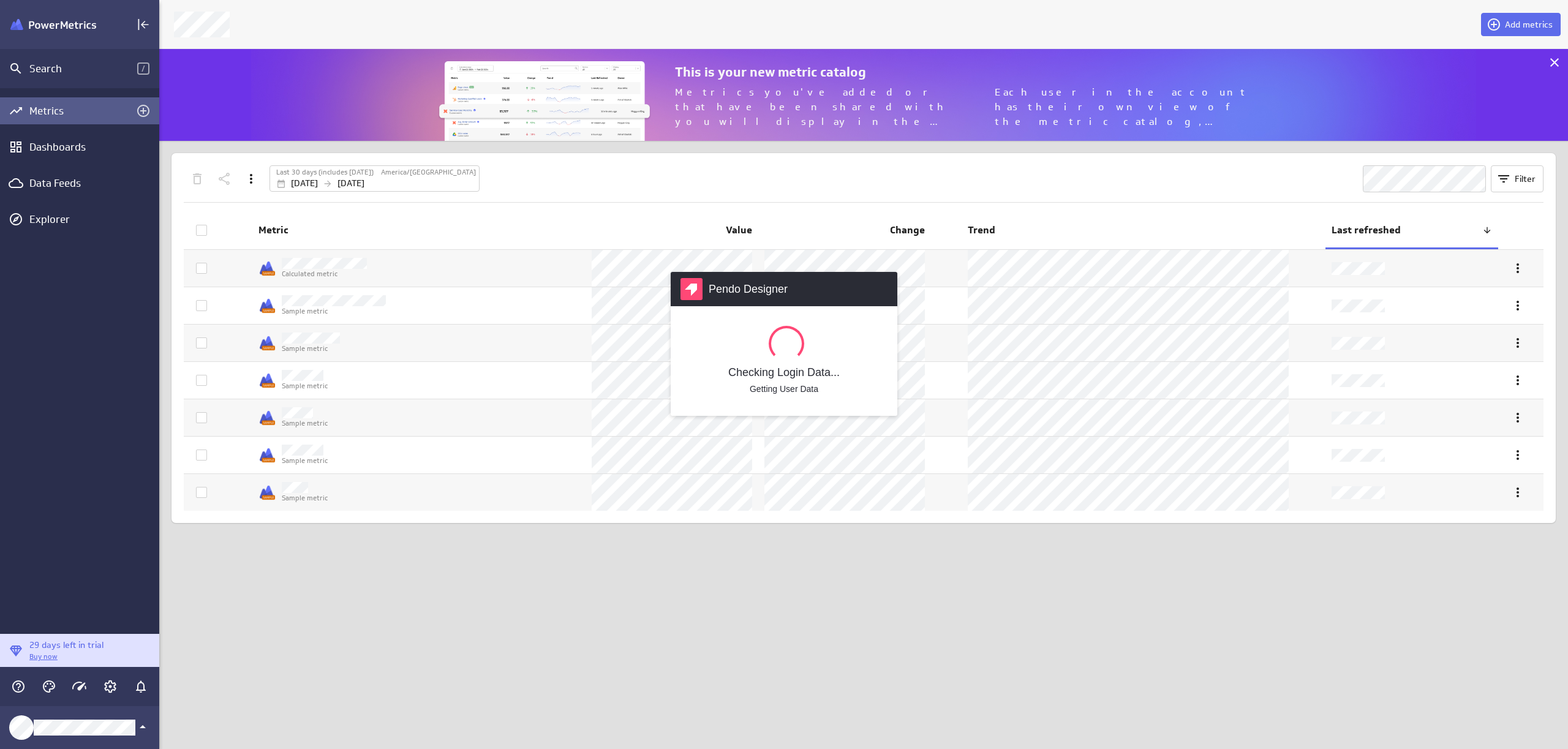
scroll to position [768, 1428]
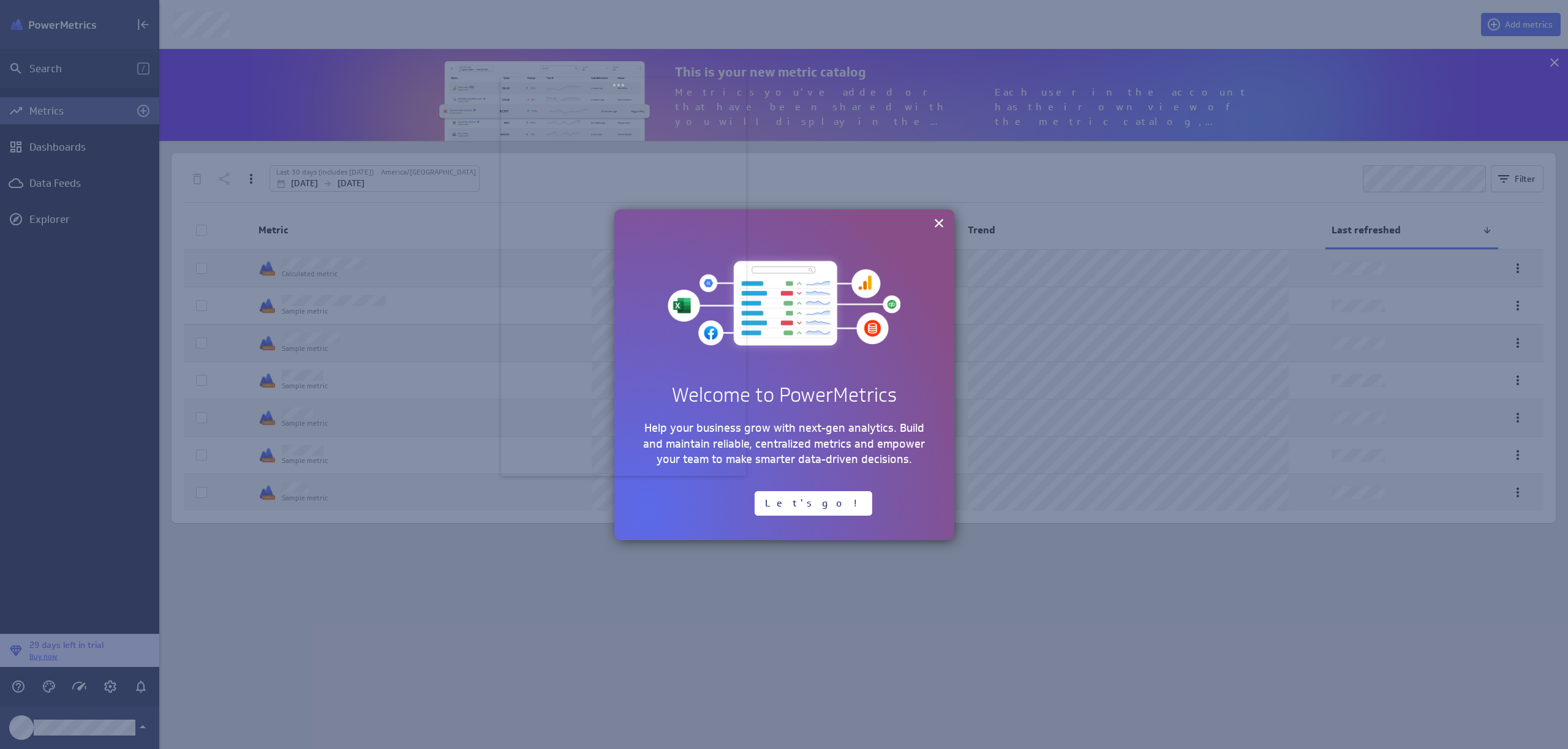
drag, startPoint x: 133, startPoint y: 16, endPoint x: 624, endPoint y: 84, distance: 495.7
click at [624, 84] on body "Search / Metrics Dashboards Data Feeds Explorer 29 days left in trial Buy now A…" at bounding box center [784, 374] width 1568 height 749
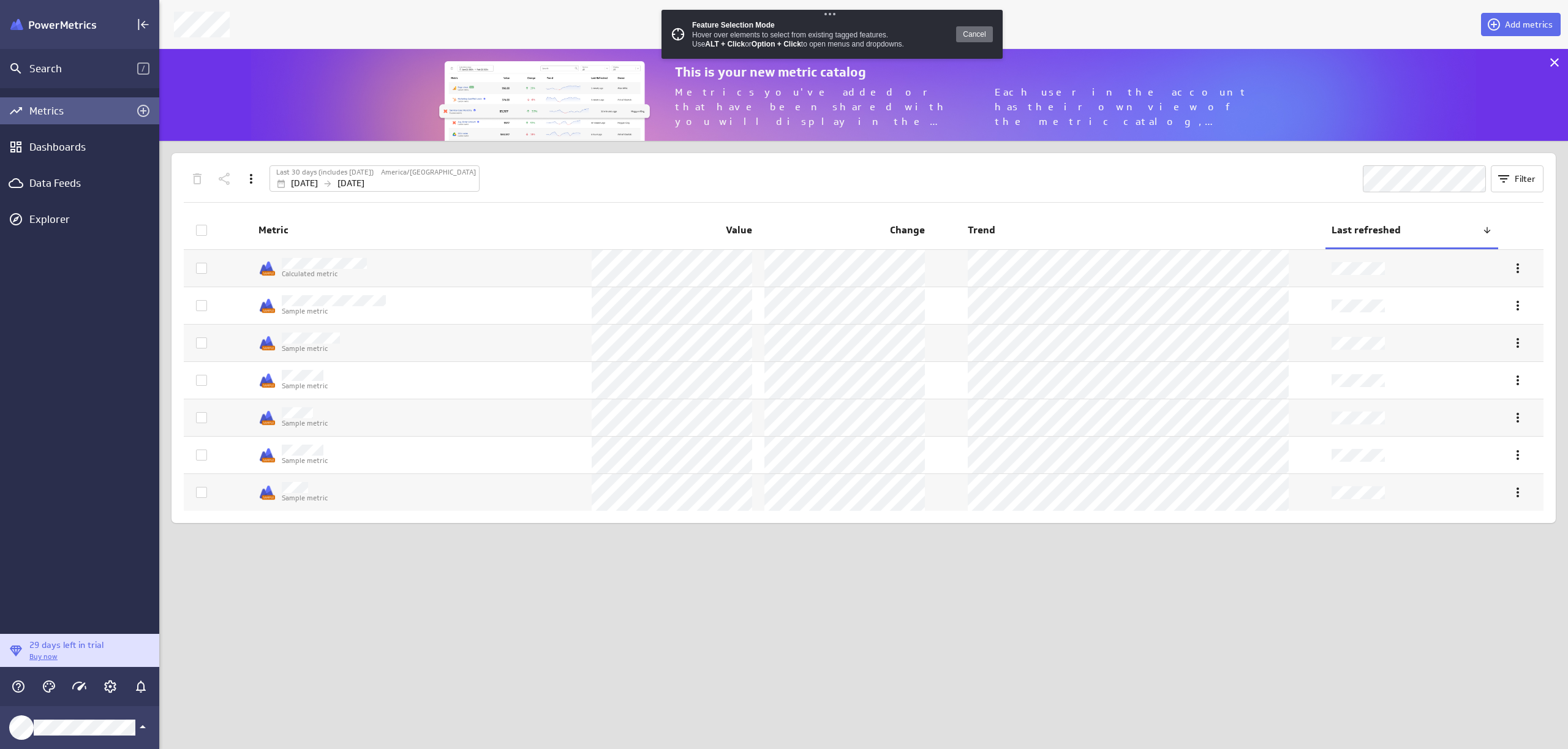
click at [577, 88] on img at bounding box center [544, 109] width 214 height 95
click at [587, 88] on img at bounding box center [544, 109] width 214 height 95
click at [580, 89] on img at bounding box center [544, 109] width 214 height 95
click at [424, 68] on div "This is your new metric catalog Metrics you've added or that have been shared w…" at bounding box center [850, 95] width 1382 height 92
click at [993, 39] on div "Feature Selection Mode Hover over elements to select from existing tagged featu…" at bounding box center [832, 34] width 341 height 49
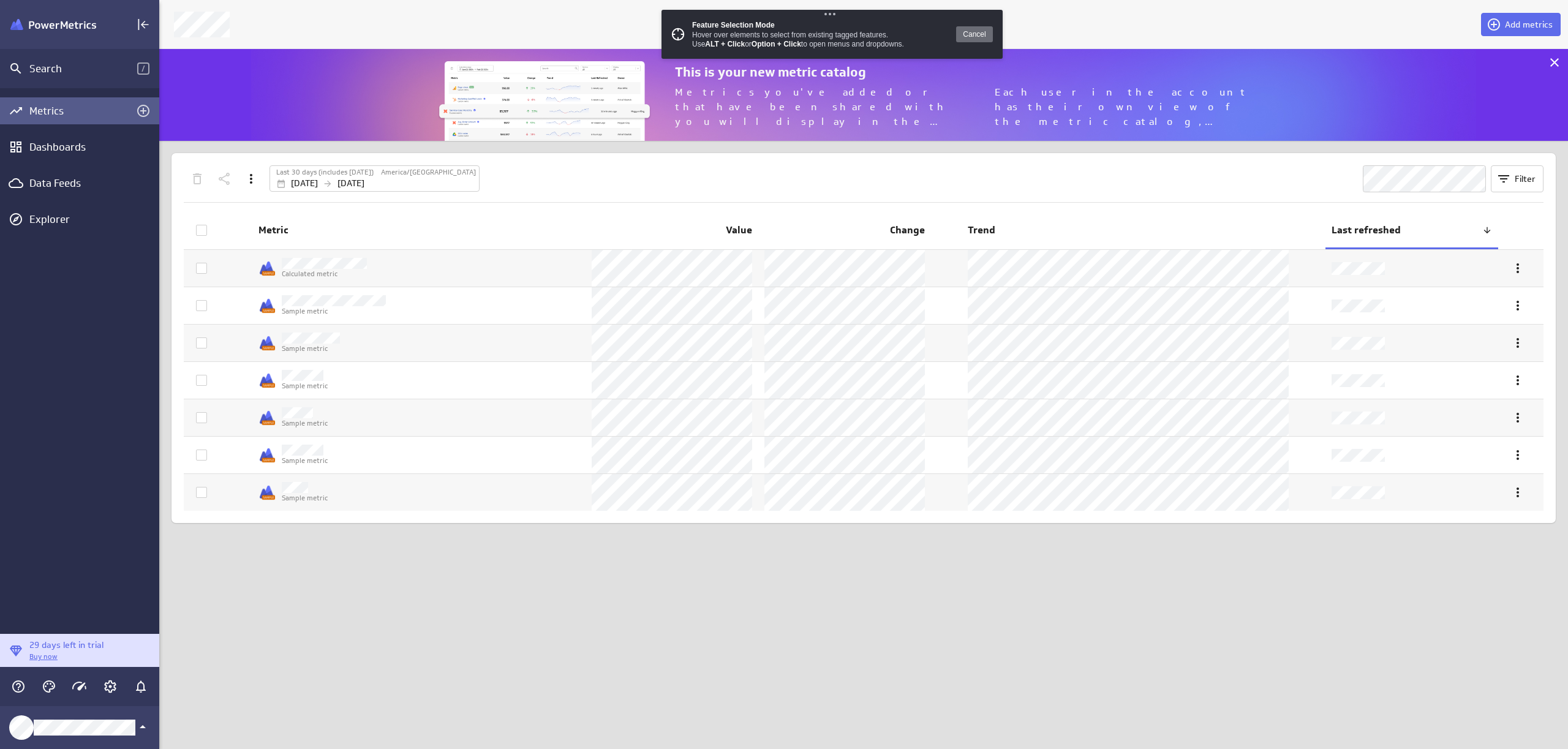
click at [969, 34] on button "Cancel" at bounding box center [974, 34] width 37 height 16
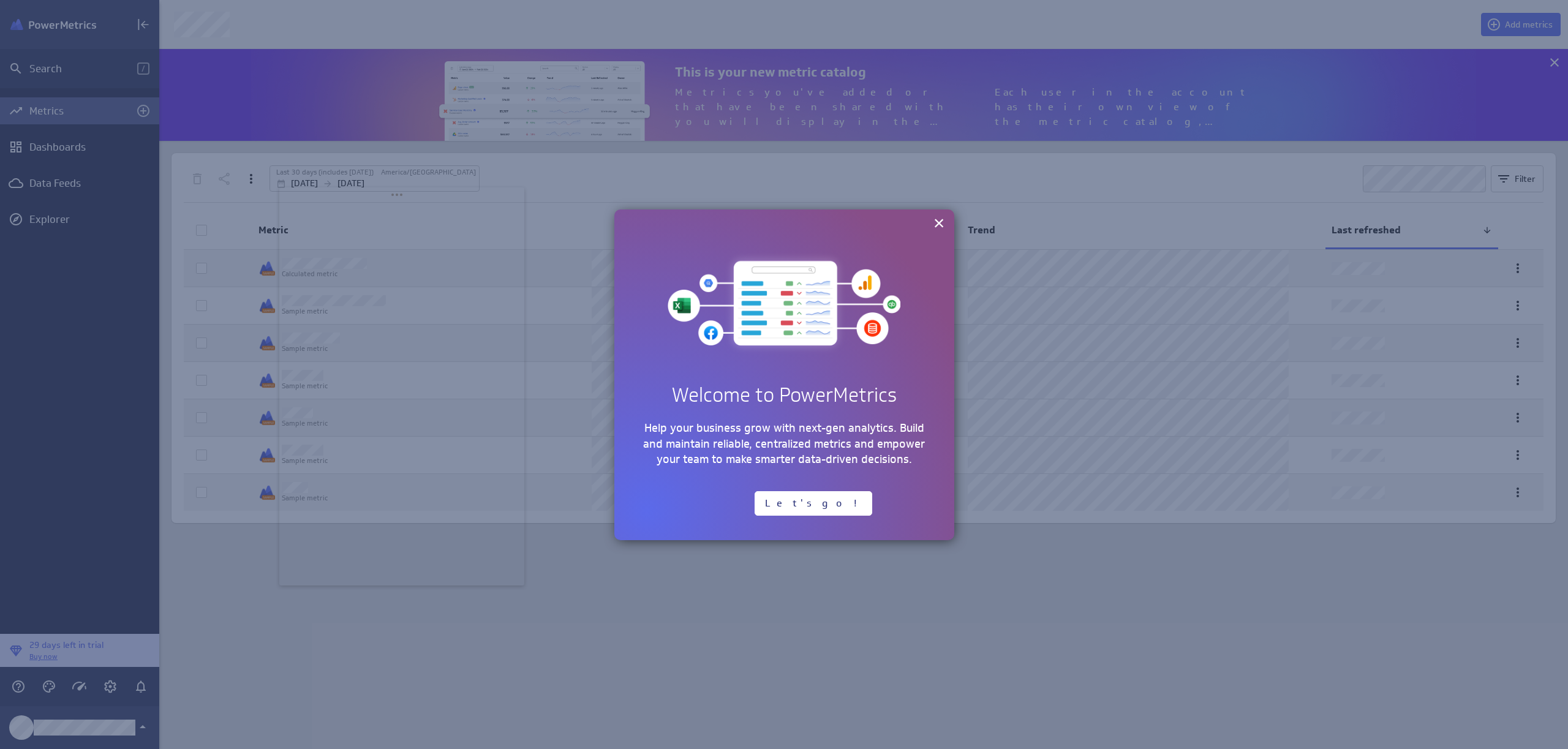
drag, startPoint x: 125, startPoint y: 25, endPoint x: 408, endPoint y: 236, distance: 353.0
click at [408, 235] on body "Search / Metrics Dashboards Data Feeds Explorer 29 days left in trial Buy now A…" at bounding box center [784, 374] width 1568 height 749
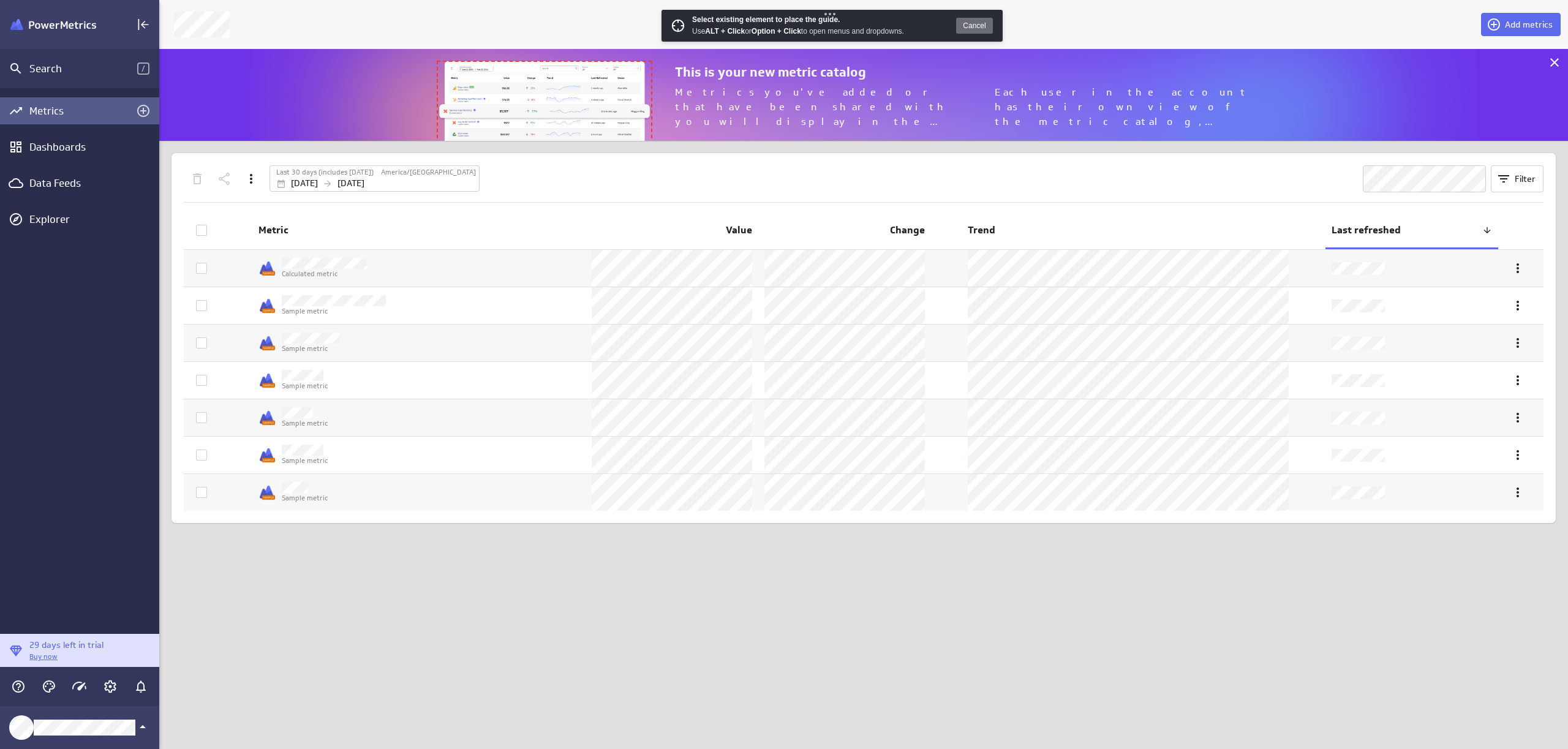
click at [618, 112] on img at bounding box center [544, 109] width 214 height 95
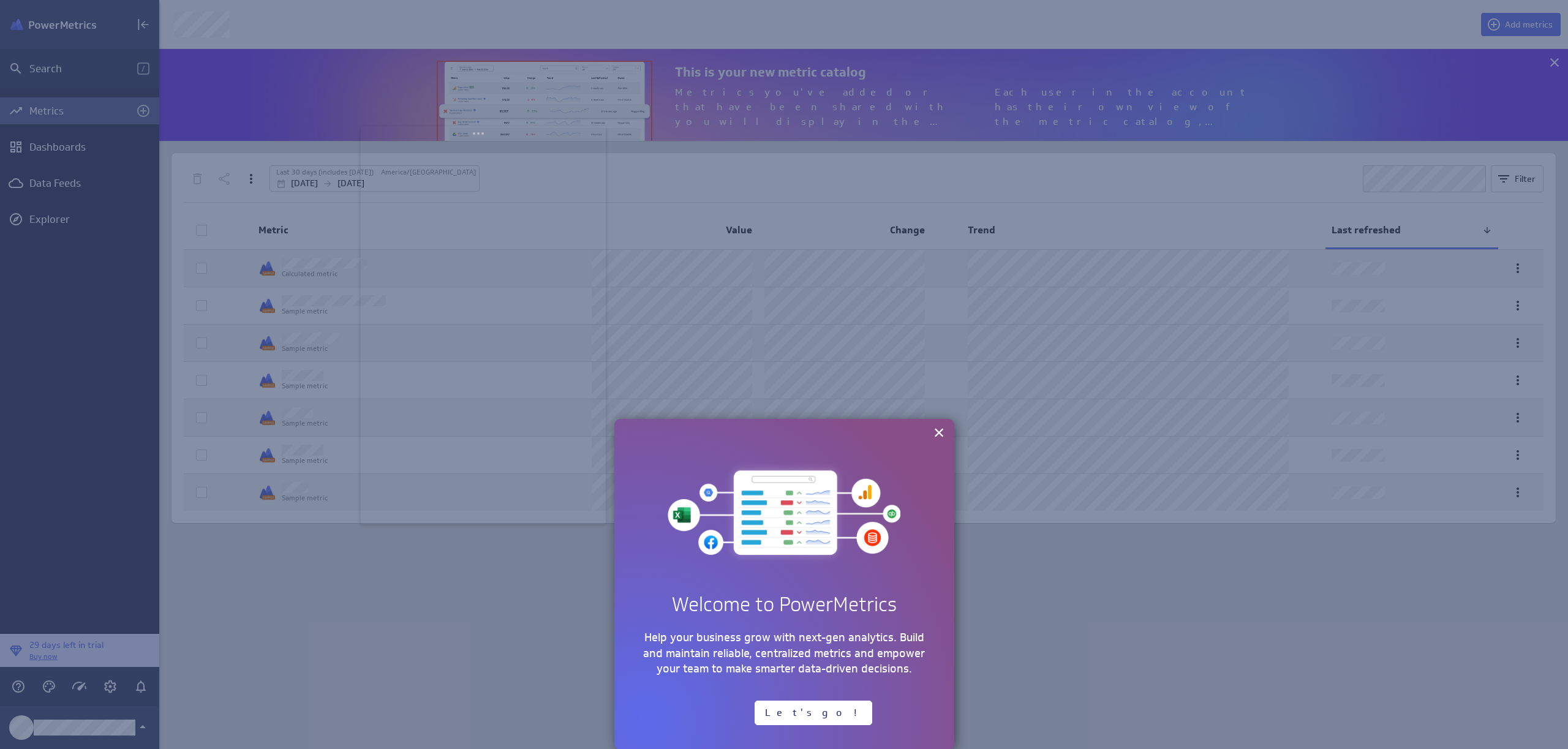
drag, startPoint x: 191, startPoint y: 76, endPoint x: 556, endPoint y: 174, distance: 377.9
click at [556, 144] on body "Search / Metrics Dashboards Data Feeds Explorer 29 days left in trial Buy now A…" at bounding box center [784, 374] width 1568 height 749
click at [785, 417] on div at bounding box center [784, 574] width 376 height 349
drag, startPoint x: 508, startPoint y: 144, endPoint x: 408, endPoint y: 139, distance: 100.1
click at [408, 139] on body "Search / Metrics Dashboards Data Feeds Explorer 29 days left in trial Buy now A…" at bounding box center [784, 374] width 1568 height 749
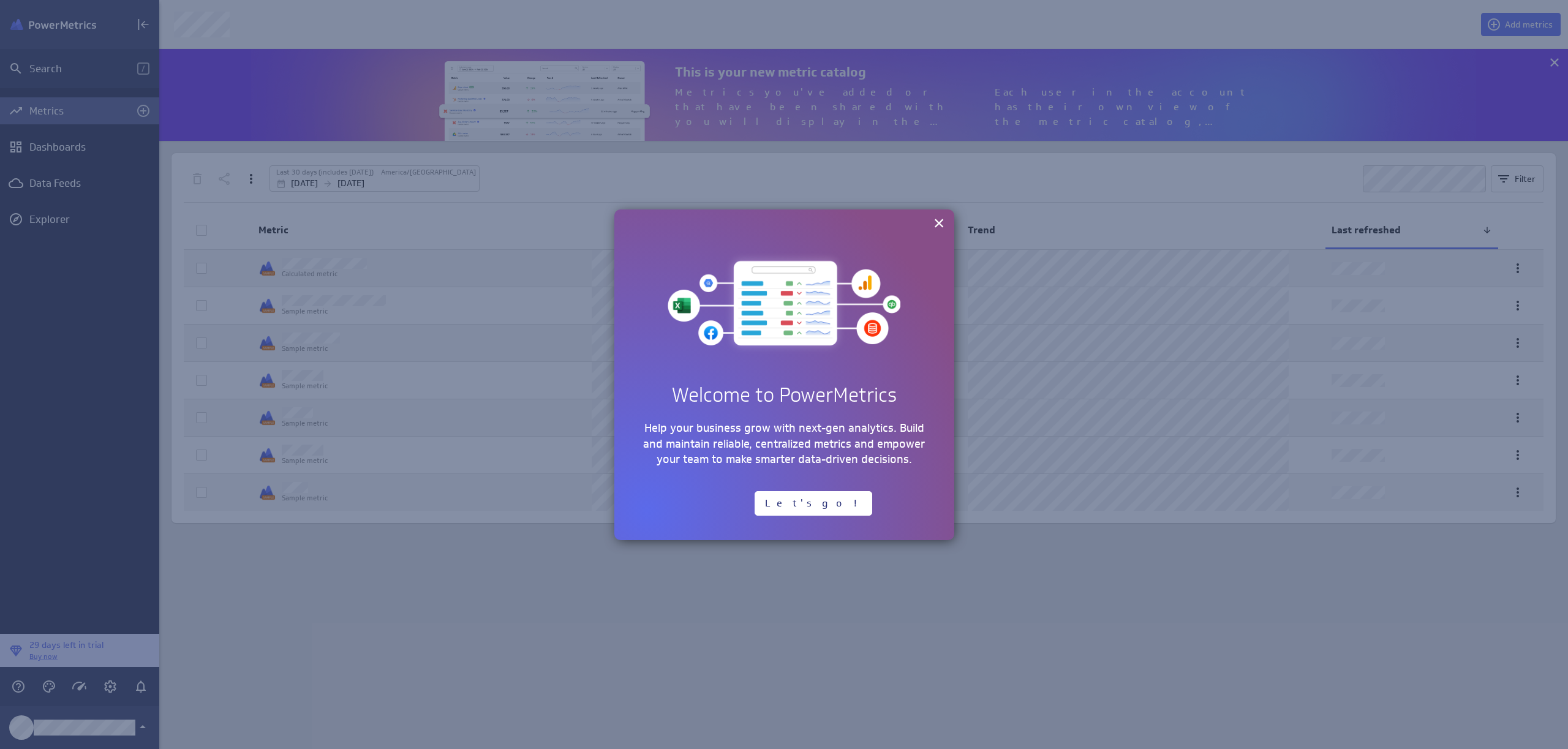
click at [782, 210] on div "Add Row Add Column Add Column Add Row Welcome to PowerMetrics Add Column Add Co…" at bounding box center [784, 375] width 340 height 331
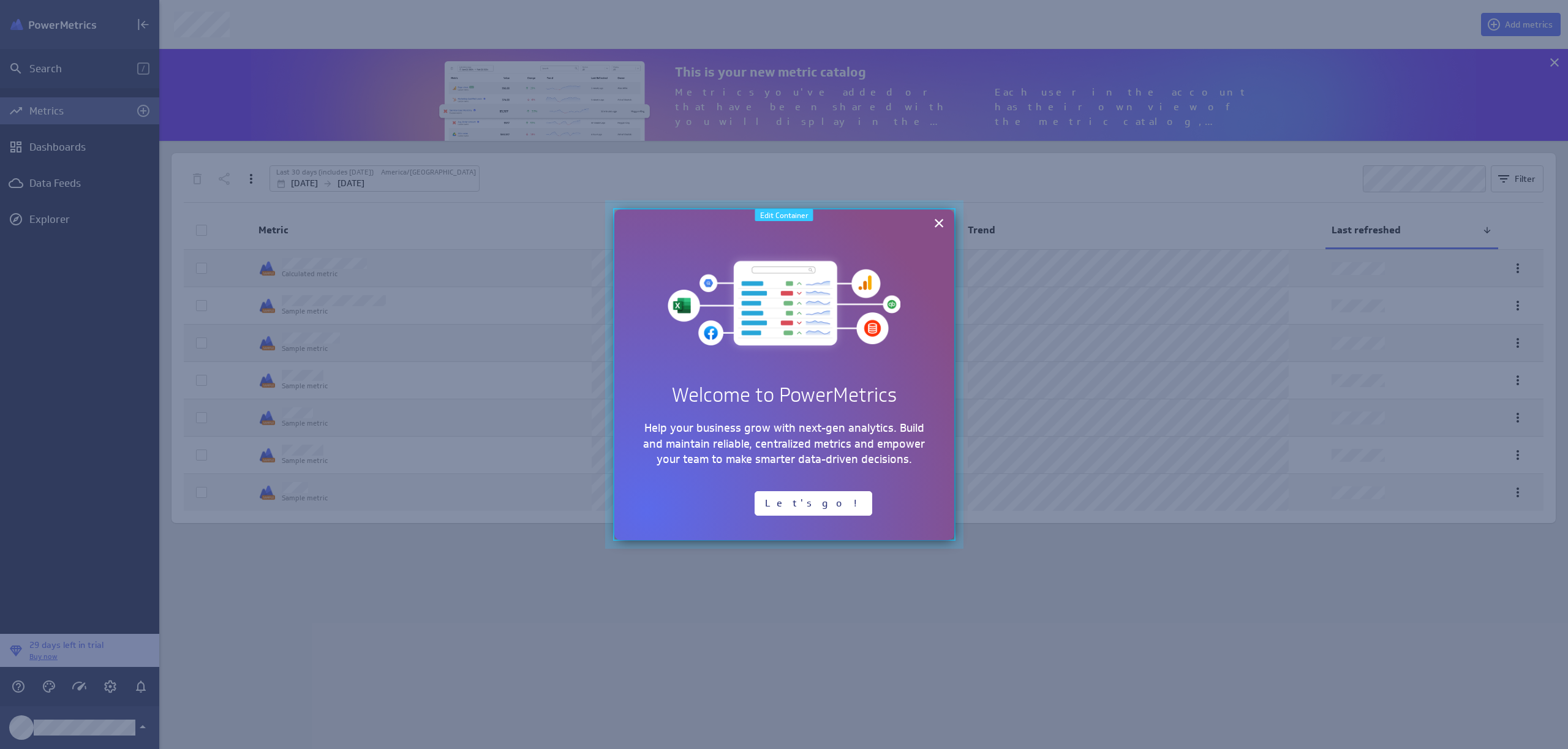
click at [782, 202] on div at bounding box center [784, 374] width 376 height 367
click at [792, 206] on div at bounding box center [784, 374] width 376 height 367
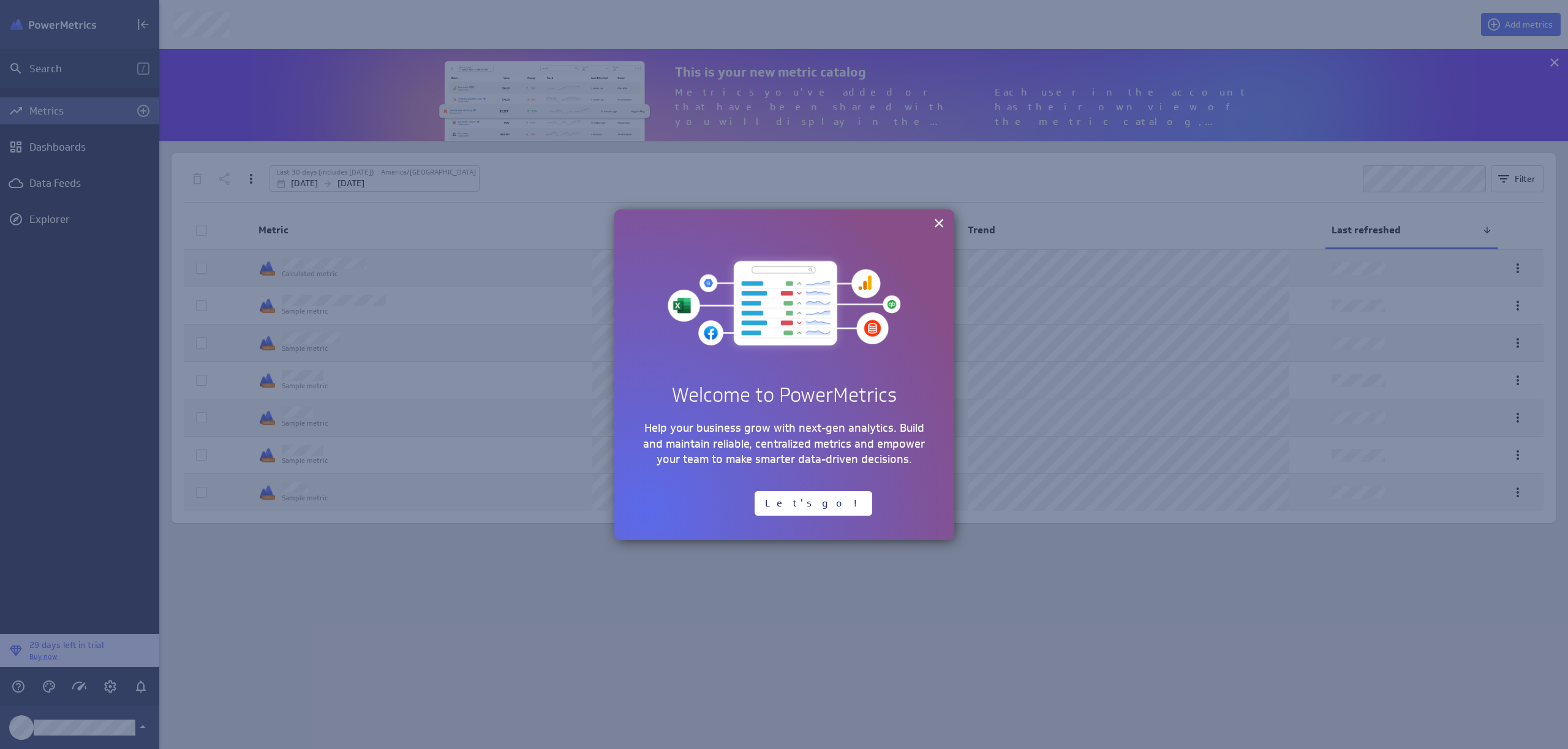
click at [786, 216] on div "Add Row Add Column Add Column Add Row Welcome to PowerMetrics Add Column Add Co…" at bounding box center [784, 375] width 340 height 331
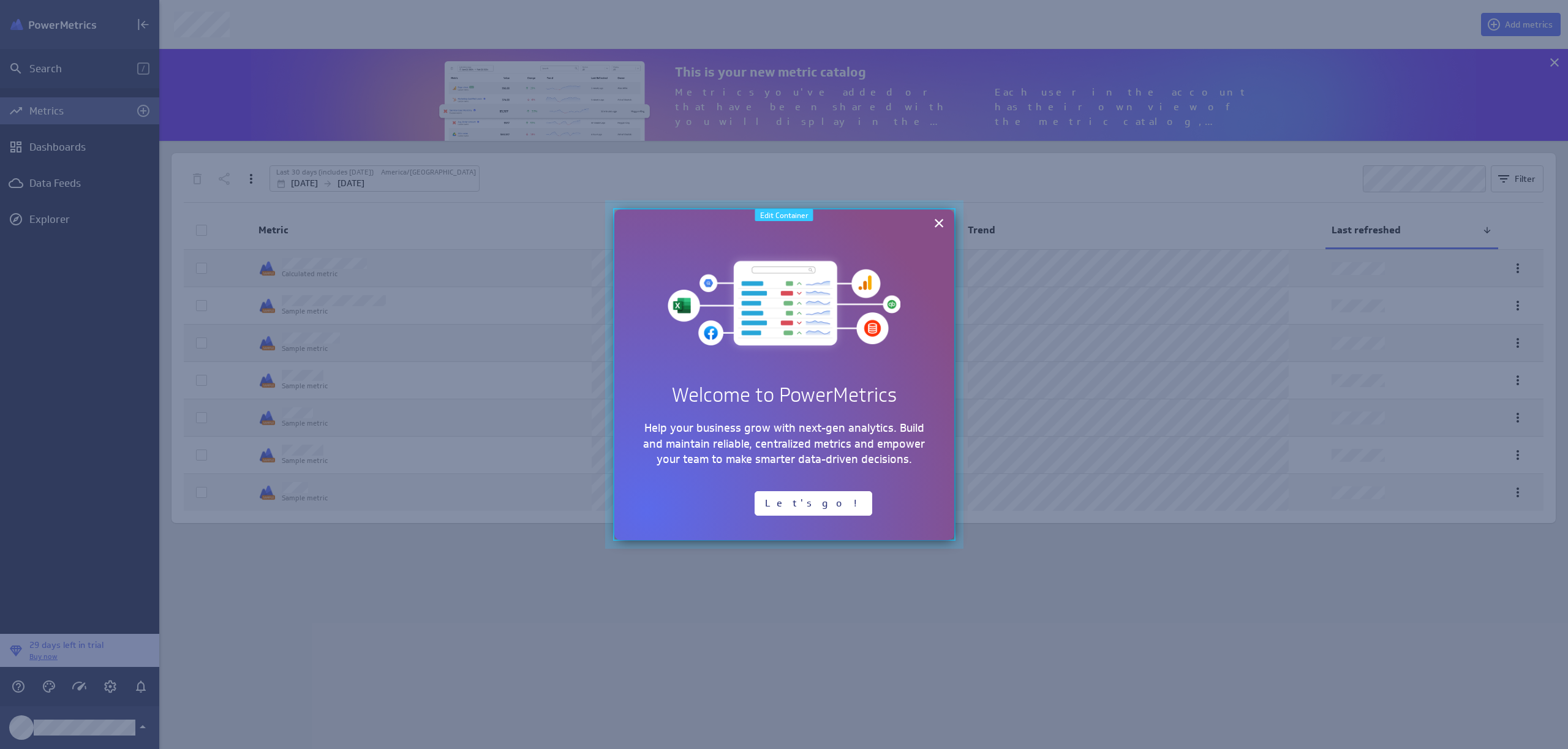
click at [791, 200] on div at bounding box center [784, 374] width 376 height 367
